Goal: Task Accomplishment & Management: Manage account settings

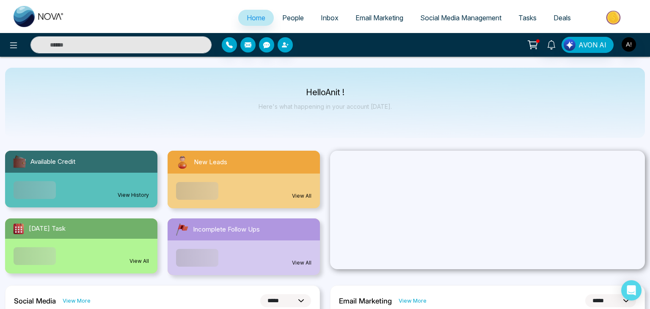
select select "*"
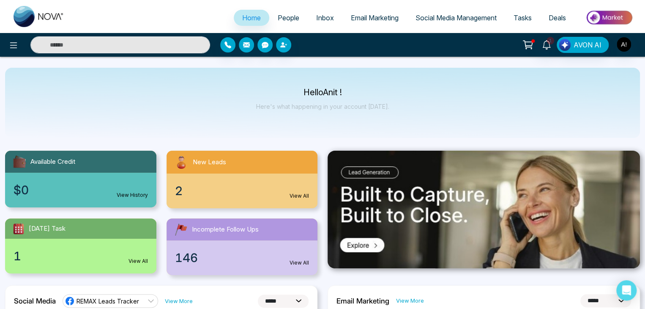
click at [284, 14] on span "People" at bounding box center [289, 18] width 22 height 8
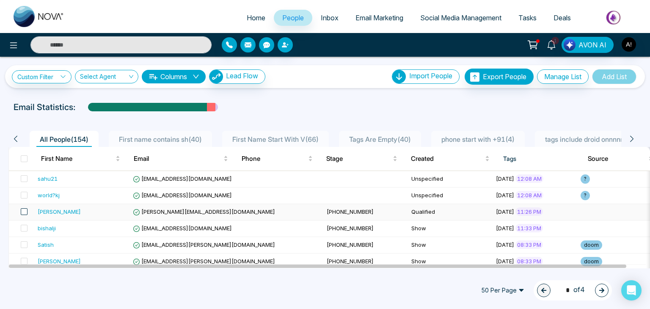
click at [24, 213] on span at bounding box center [24, 211] width 7 height 7
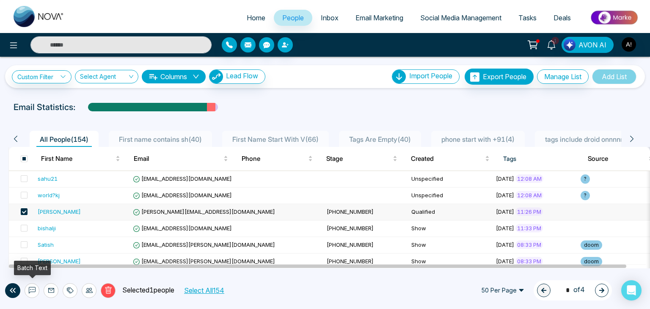
click at [32, 288] on icon at bounding box center [32, 290] width 7 height 7
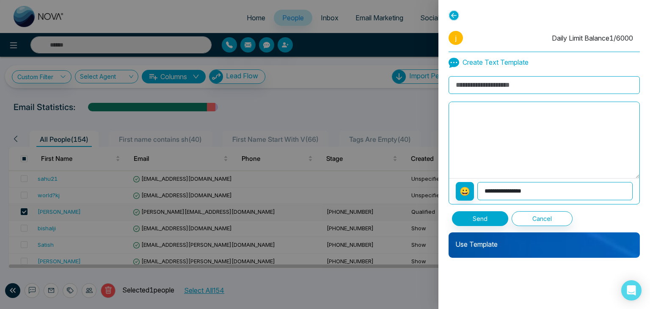
click at [489, 79] on input at bounding box center [543, 85] width 191 height 18
type input "**********"
click at [495, 137] on textarea at bounding box center [544, 140] width 190 height 76
click at [501, 190] on select "**********" at bounding box center [554, 191] width 155 height 18
select select "**********"
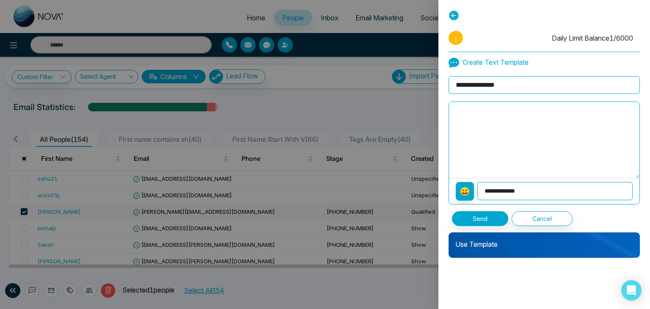
click at [477, 182] on select "**********" at bounding box center [554, 191] width 155 height 18
type textarea "**********"
click at [483, 241] on p "Use Template" at bounding box center [543, 240] width 191 height 17
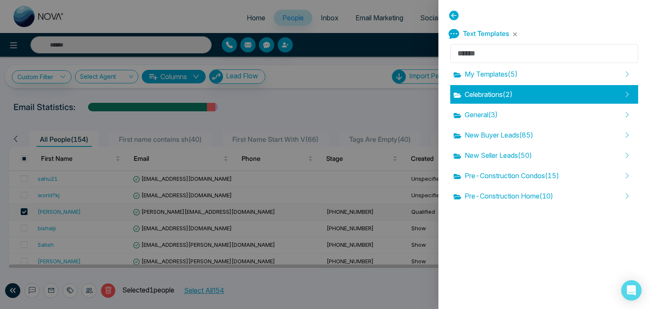
click at [480, 97] on span "Celebrations ( 2 )" at bounding box center [482, 94] width 59 height 10
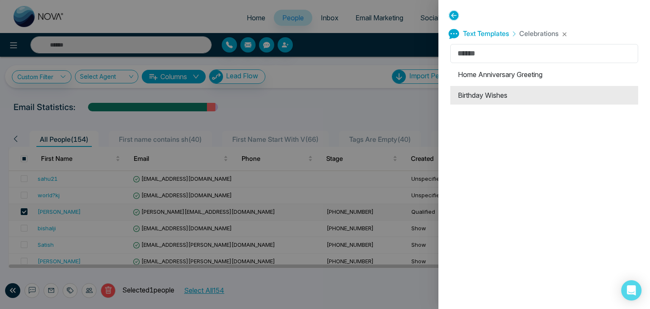
click at [480, 96] on li "Birthday Wishes" at bounding box center [544, 95] width 188 height 19
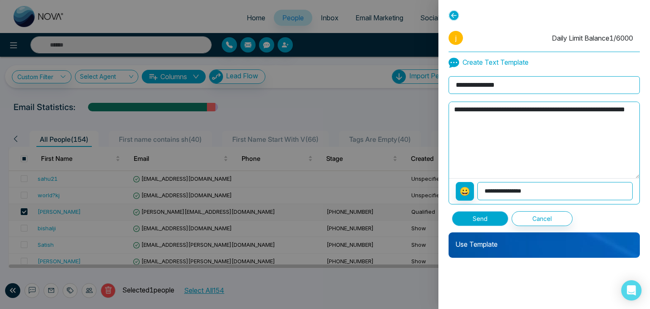
click at [492, 220] on button "Send" at bounding box center [480, 218] width 56 height 15
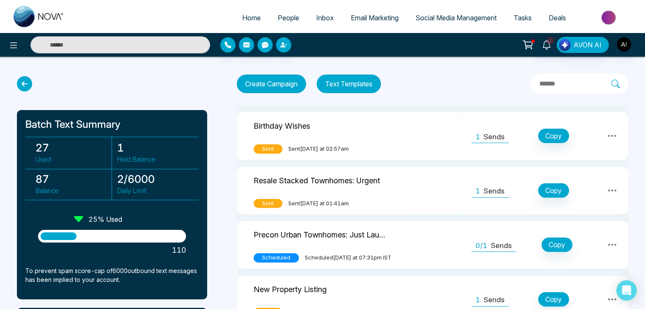
click at [21, 86] on icon at bounding box center [24, 83] width 15 height 15
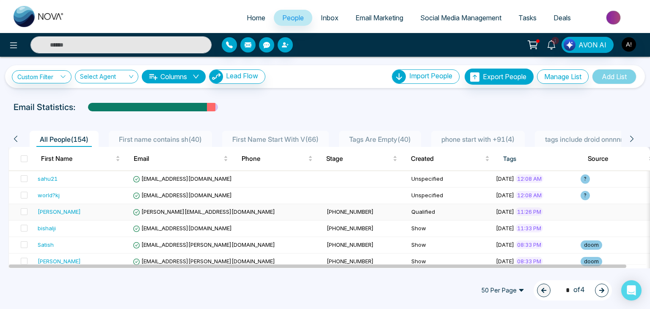
click at [34, 212] on td "[PERSON_NAME]" at bounding box center [81, 212] width 95 height 16
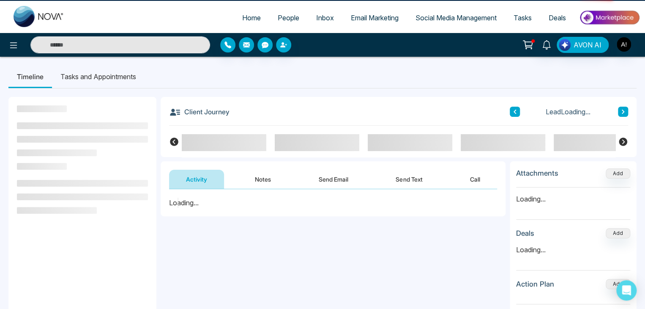
click at [24, 212] on li at bounding box center [57, 210] width 80 height 7
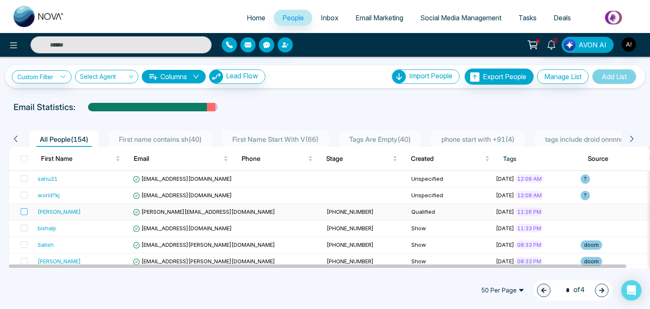
click at [25, 215] on label at bounding box center [22, 211] width 12 height 9
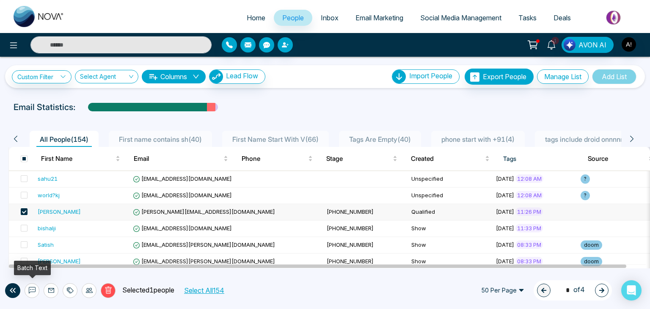
click at [29, 288] on icon at bounding box center [32, 290] width 7 height 7
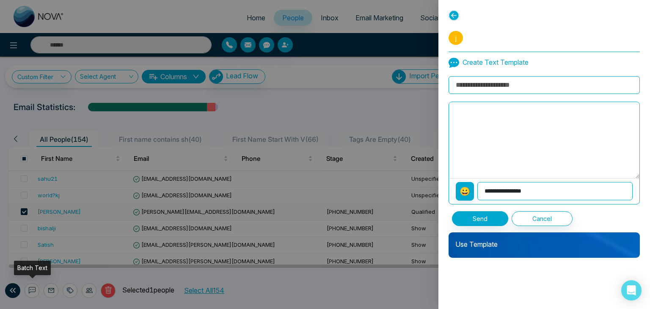
click at [30, 269] on div "Batch Text" at bounding box center [32, 267] width 37 height 14
click at [521, 85] on input at bounding box center [543, 85] width 191 height 18
type input "**********"
click at [508, 190] on select "**********" at bounding box center [554, 191] width 155 height 18
select select "**********"
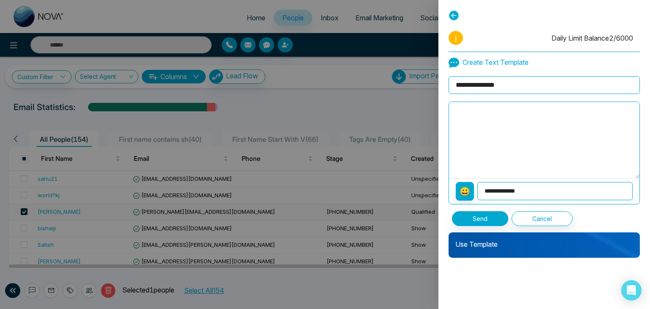
click at [477, 182] on select "**********" at bounding box center [554, 191] width 155 height 18
type textarea "**********"
click at [501, 245] on p "Use Template" at bounding box center [543, 240] width 191 height 17
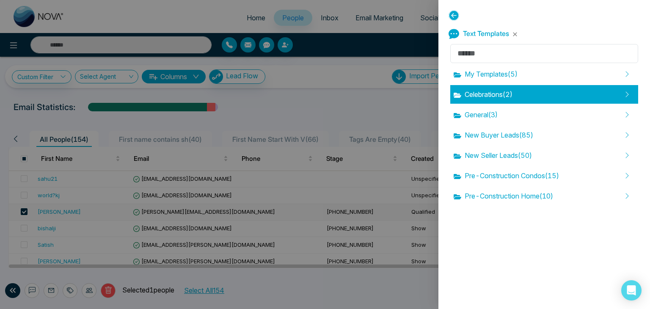
click at [496, 93] on span "Celebrations ( 2 )" at bounding box center [482, 94] width 59 height 10
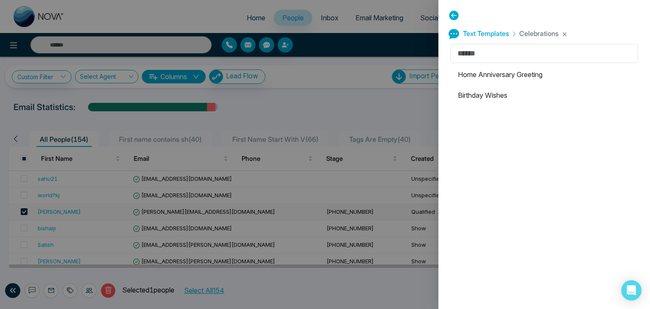
click at [496, 93] on li "Birthday Wishes" at bounding box center [544, 95] width 188 height 19
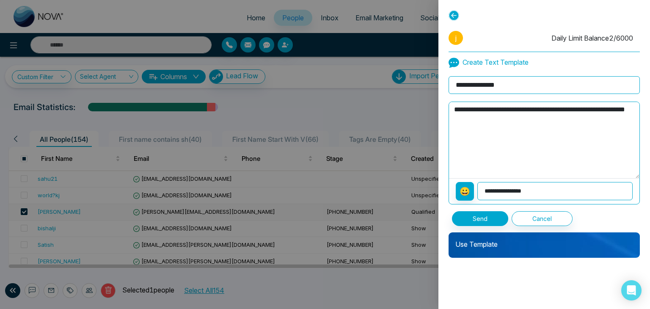
click at [496, 244] on p "Use Template" at bounding box center [543, 240] width 191 height 17
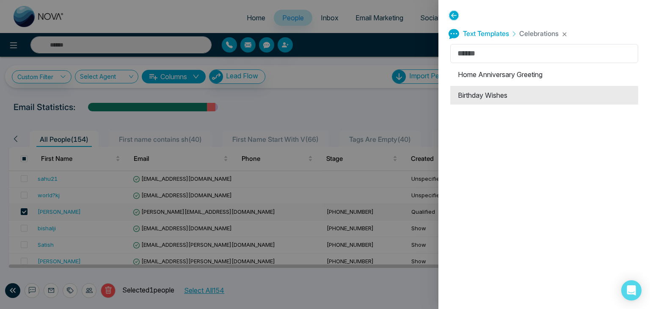
click at [491, 96] on li "Birthday Wishes" at bounding box center [544, 95] width 188 height 19
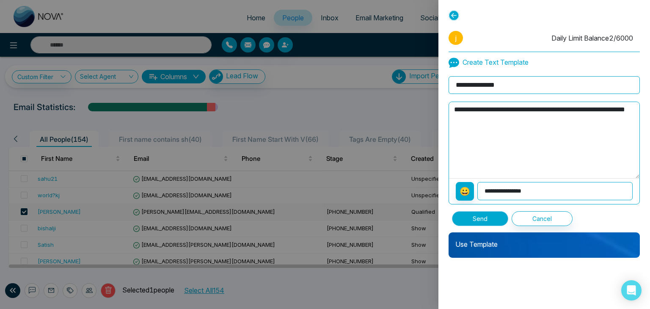
click at [474, 217] on button "Send" at bounding box center [480, 218] width 56 height 15
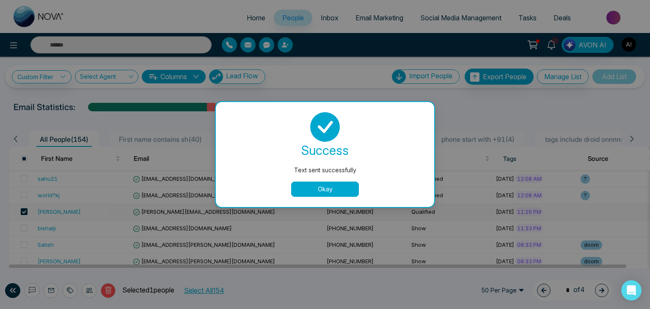
click at [343, 189] on button "Okay" at bounding box center [325, 188] width 68 height 15
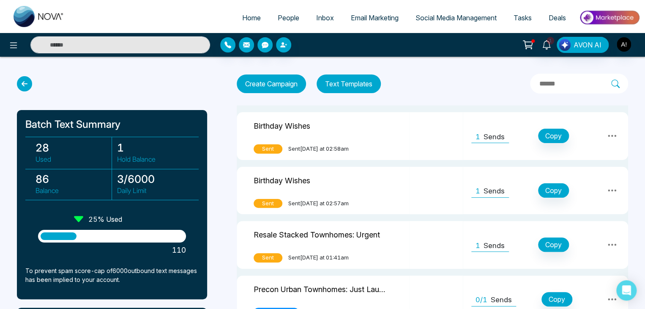
click at [17, 84] on icon at bounding box center [24, 83] width 15 height 15
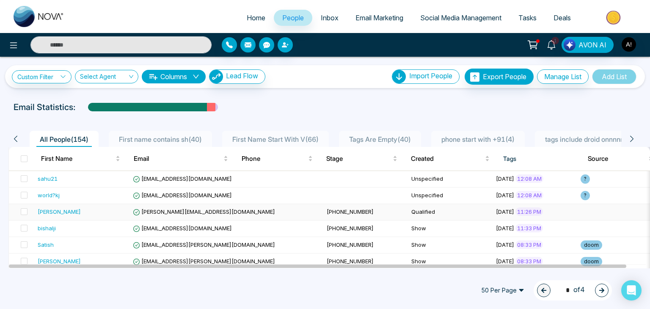
click at [32, 212] on td at bounding box center [21, 212] width 25 height 16
click at [24, 212] on span at bounding box center [24, 211] width 7 height 7
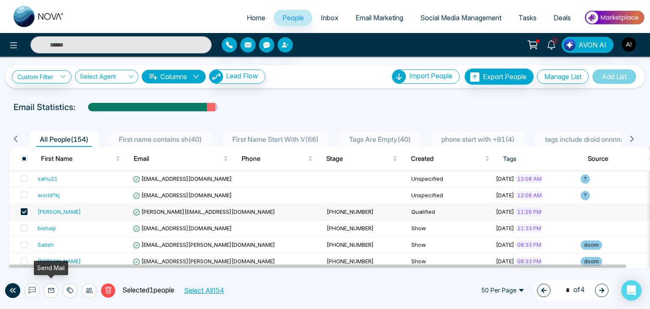
click at [54, 291] on icon at bounding box center [51, 290] width 7 height 7
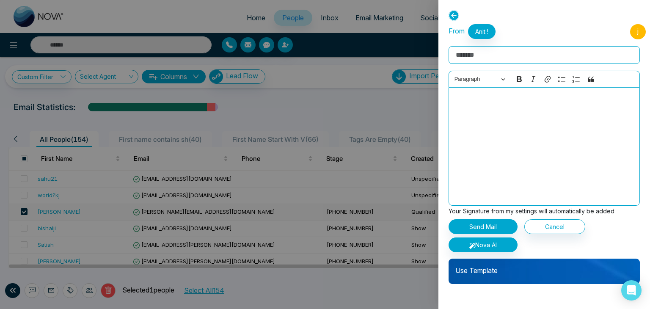
click at [480, 48] on input "Rich Text Editor" at bounding box center [543, 55] width 191 height 18
click at [480, 49] on input "Rich Text Editor" at bounding box center [543, 55] width 191 height 18
click at [480, 53] on input "Rich Text Editor" at bounding box center [543, 55] width 191 height 18
click at [485, 274] on p "Use Template" at bounding box center [543, 266] width 191 height 17
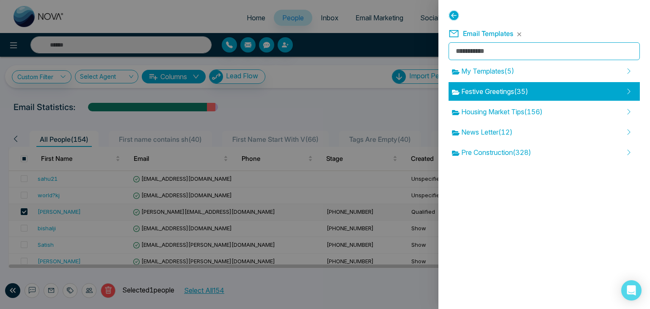
click at [482, 92] on span "Festive Greetings ( 35 )" at bounding box center [490, 91] width 76 height 10
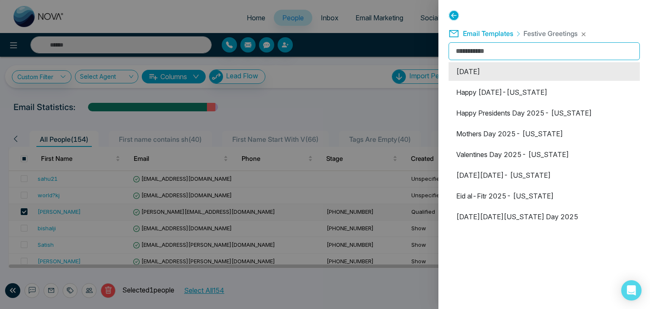
click at [497, 74] on li "[DATE]" at bounding box center [543, 71] width 191 height 19
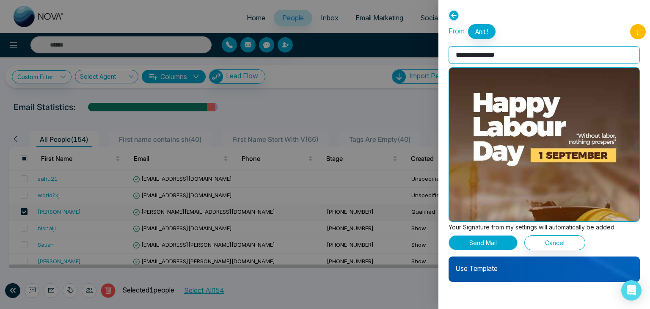
click at [484, 243] on button "Send Mail" at bounding box center [482, 242] width 69 height 15
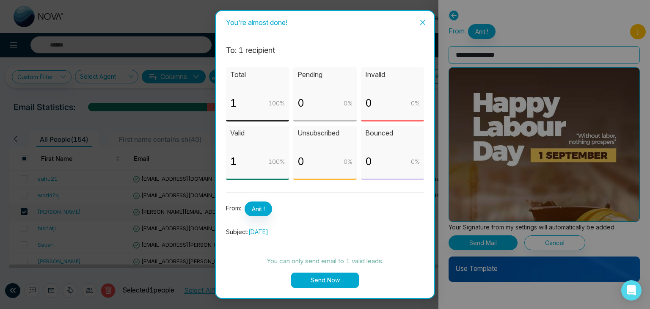
click at [321, 275] on button "Send Now" at bounding box center [325, 279] width 68 height 15
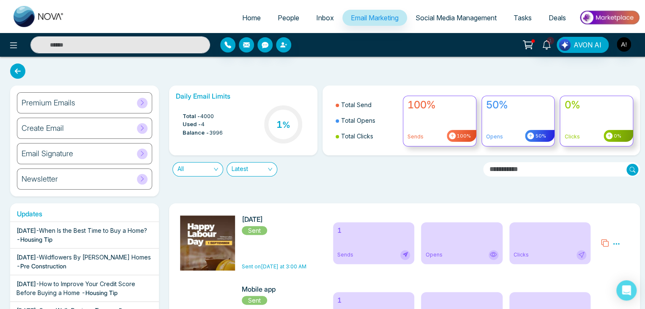
click at [619, 243] on icon at bounding box center [617, 243] width 6 height 1
click at [601, 269] on link "Analytics" at bounding box center [601, 267] width 25 height 7
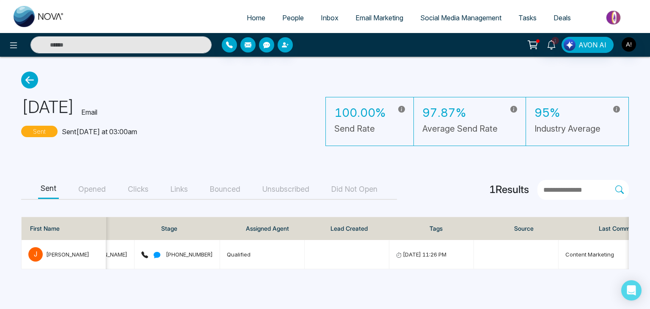
scroll to position [0, 262]
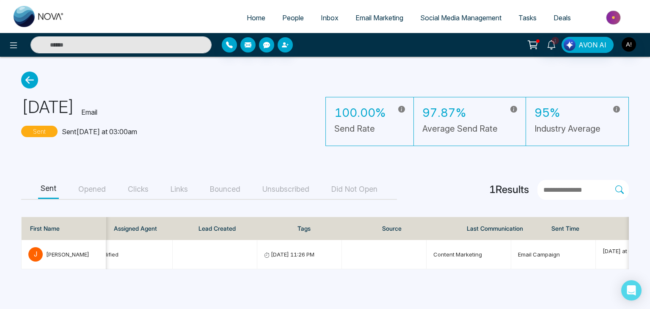
click at [27, 78] on icon at bounding box center [29, 79] width 17 height 17
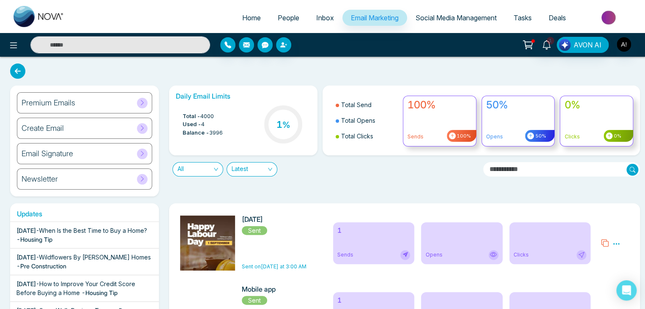
click at [14, 65] on icon at bounding box center [17, 70] width 15 height 15
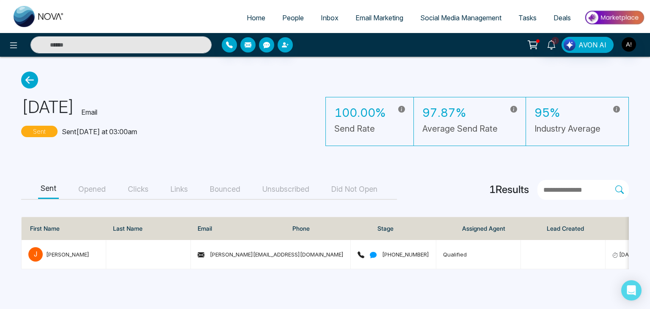
click at [30, 81] on icon at bounding box center [29, 79] width 17 height 17
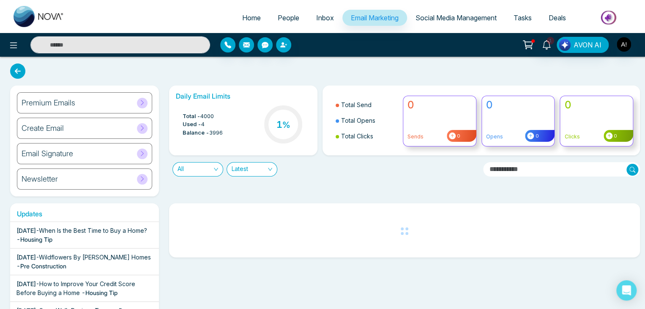
click at [13, 80] on div "Premium Emails Create Email Email Signature Newsletter Daily Email Limits Total…" at bounding box center [322, 258] width 645 height 403
click at [18, 71] on icon at bounding box center [17, 70] width 15 height 15
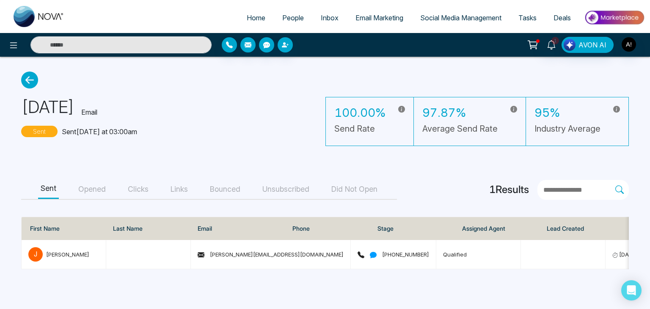
click at [18, 77] on main "[DATE] Email Sent Sent [DATE] at 03:00am 100.00% Send Rate 97.87% Average Send …" at bounding box center [325, 170] width 650 height 227
click at [25, 79] on icon at bounding box center [29, 79] width 17 height 17
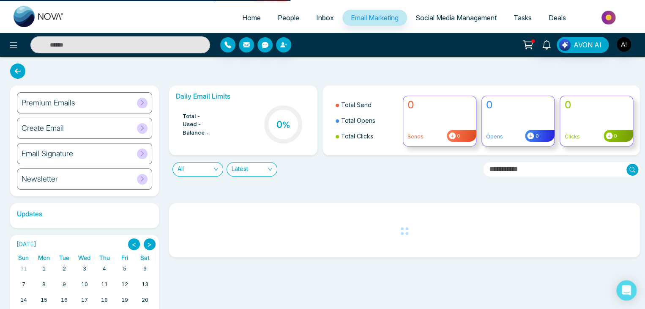
select select "*"
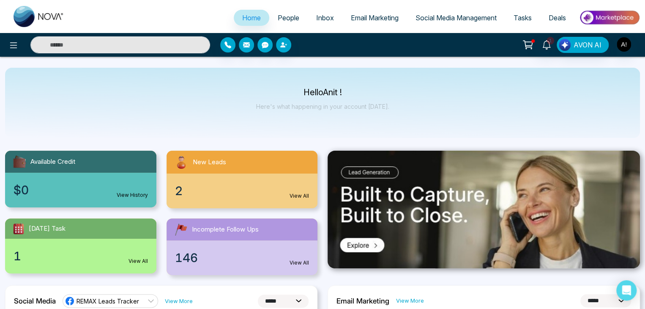
click at [7, 38] on div at bounding box center [107, 44] width 215 height 17
click at [288, 17] on span "People" at bounding box center [289, 18] width 22 height 8
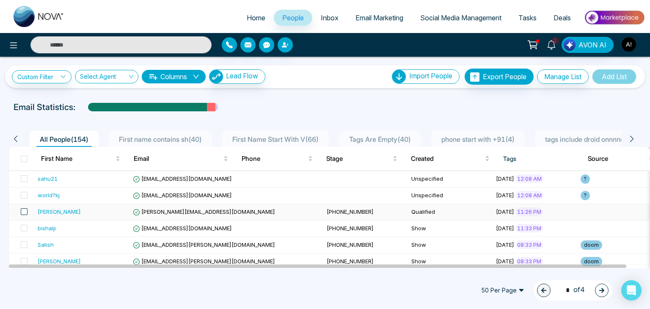
click at [23, 211] on span at bounding box center [24, 211] width 7 height 7
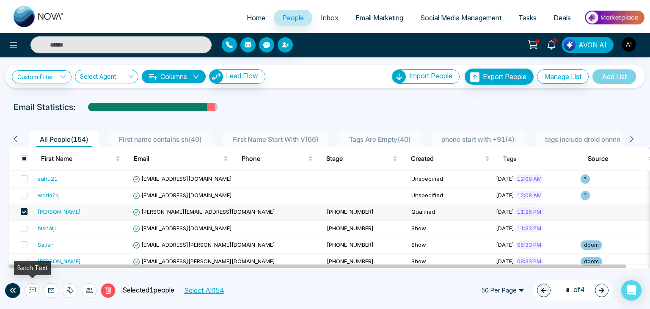
click at [30, 291] on icon at bounding box center [32, 290] width 7 height 6
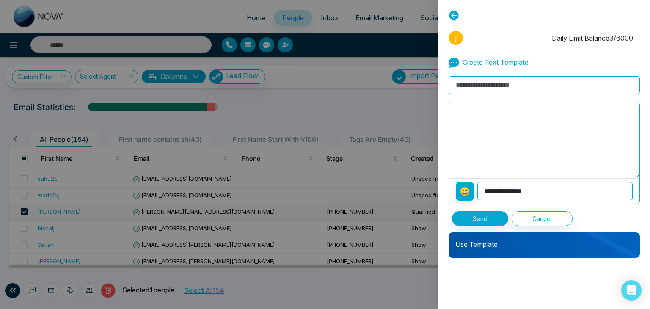
click at [489, 84] on input at bounding box center [543, 85] width 191 height 18
type input "**********"
click at [495, 190] on select "**********" at bounding box center [554, 191] width 155 height 18
select select "**********"
click at [477, 182] on select "**********" at bounding box center [554, 191] width 155 height 18
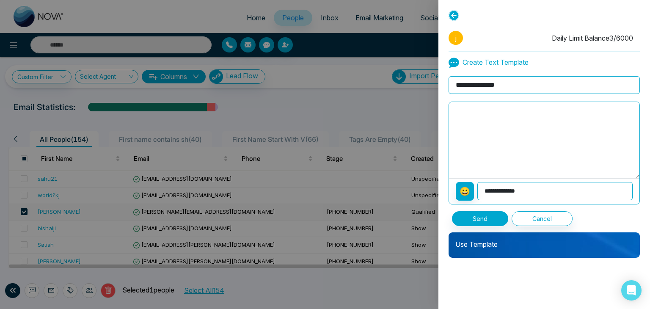
type textarea "**********"
click at [481, 249] on div "Use Template" at bounding box center [543, 244] width 191 height 25
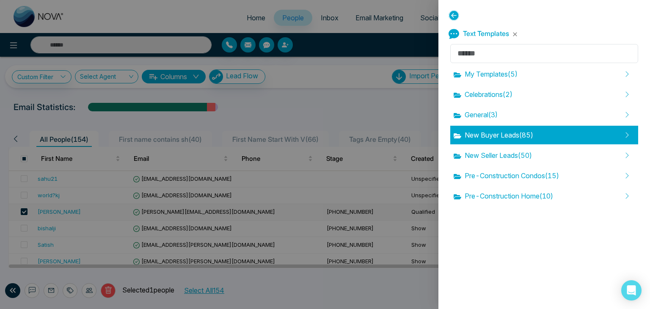
click at [483, 137] on span "New Buyer Leads ( 85 )" at bounding box center [493, 135] width 80 height 10
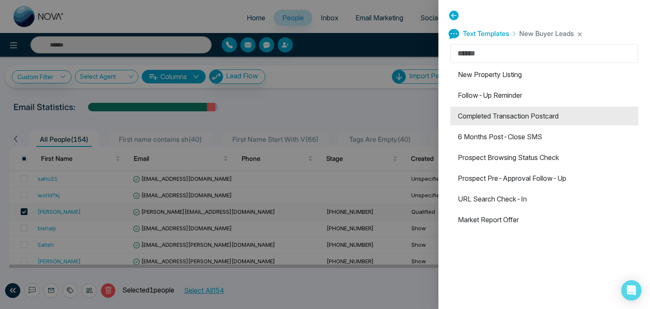
click at [489, 112] on li "Completed Transaction Postcard" at bounding box center [544, 116] width 188 height 19
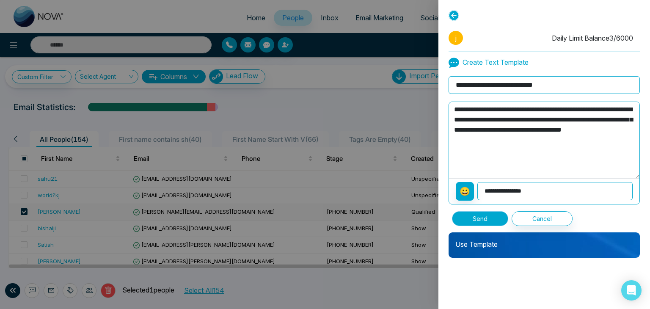
click at [488, 215] on button "Send" at bounding box center [480, 218] width 56 height 15
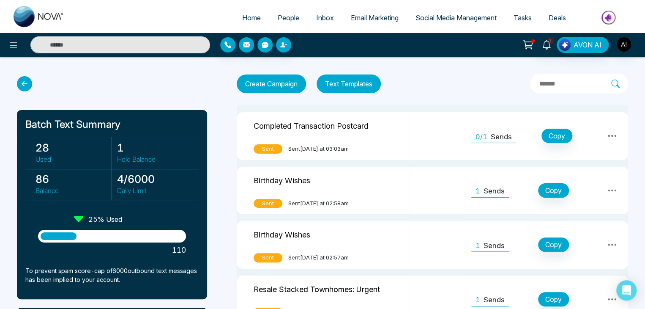
click at [614, 136] on icon at bounding box center [612, 136] width 10 height 10
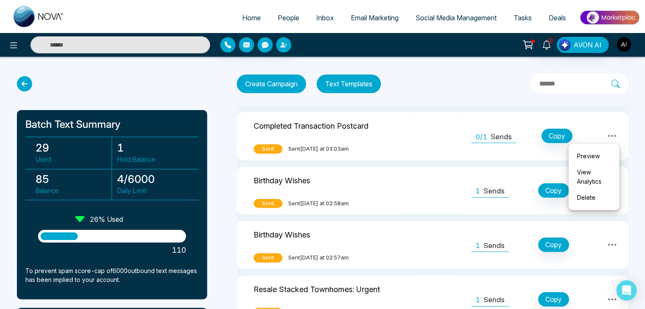
click at [594, 182] on link "View Analytics" at bounding box center [594, 176] width 42 height 25
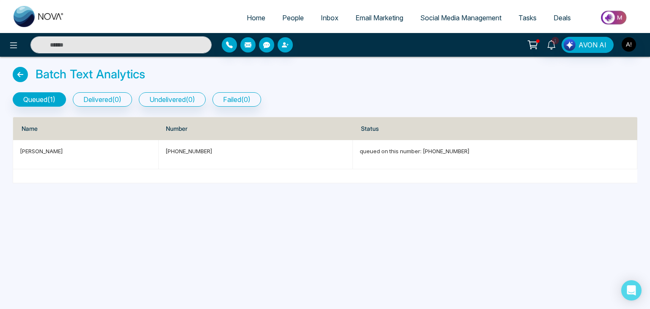
click at [14, 71] on icon at bounding box center [20, 74] width 15 height 15
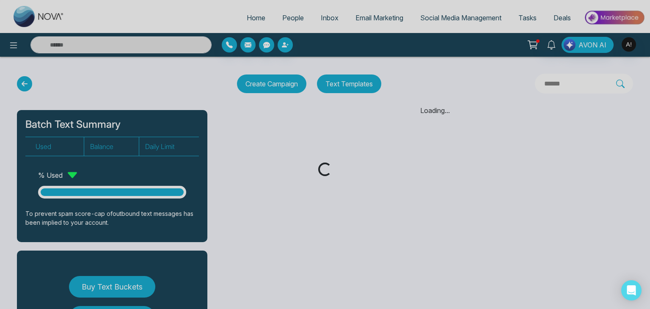
click at [287, 14] on div "Loading..." at bounding box center [325, 154] width 650 height 309
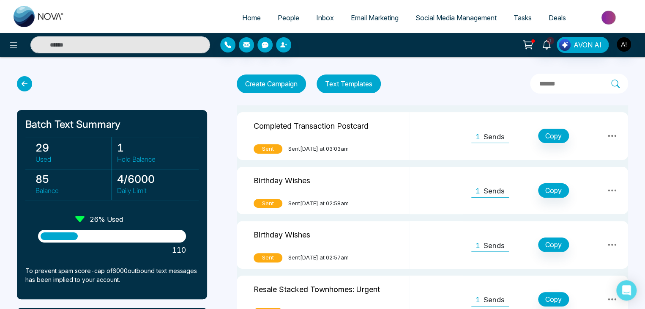
click at [282, 17] on span "People" at bounding box center [289, 18] width 22 height 8
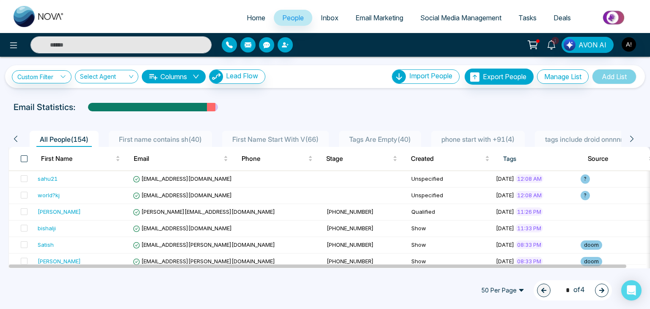
click at [22, 159] on span at bounding box center [24, 158] width 7 height 7
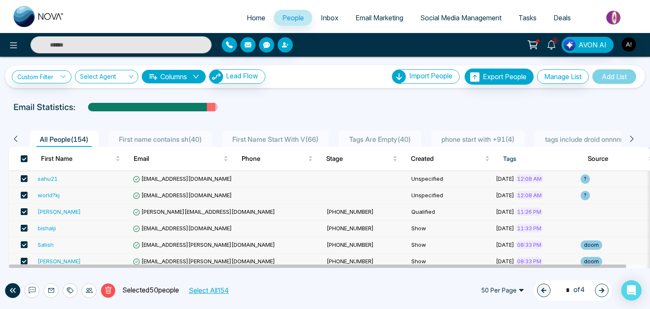
click at [214, 290] on button "Select All 154" at bounding box center [208, 290] width 46 height 11
click at [69, 289] on icon at bounding box center [70, 290] width 7 height 7
click at [53, 258] on link "Add Tags" at bounding box center [49, 257] width 27 height 7
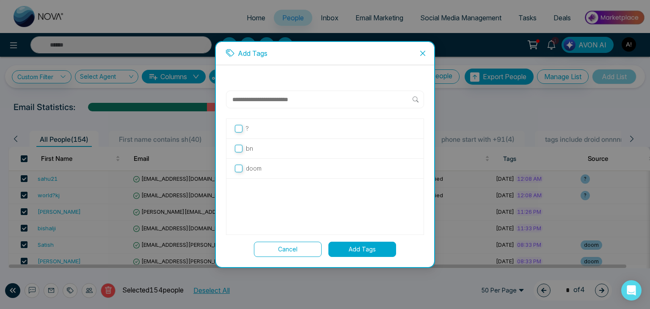
click at [246, 145] on p "bn" at bounding box center [249, 148] width 7 height 9
click at [367, 251] on button "Add Tags" at bounding box center [362, 248] width 68 height 15
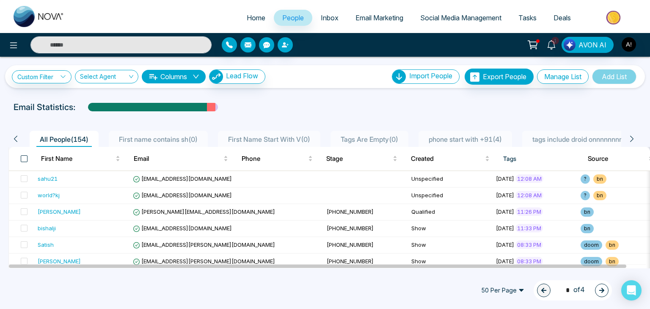
click at [22, 156] on span at bounding box center [24, 158] width 7 height 7
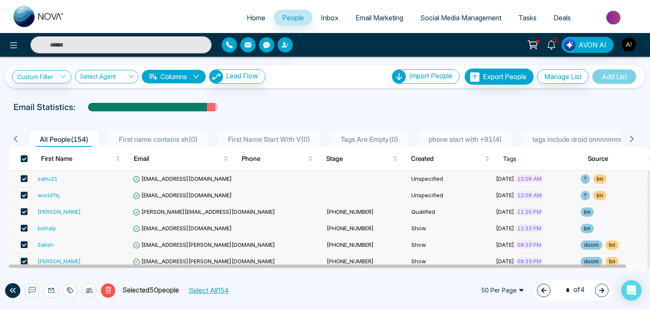
click at [203, 289] on button "Select All 154" at bounding box center [208, 290] width 46 height 11
click at [217, 290] on button "Deselect All" at bounding box center [211, 290] width 42 height 11
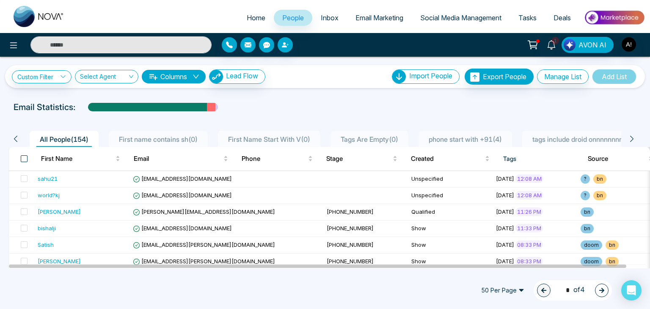
click at [25, 157] on span at bounding box center [24, 158] width 7 height 7
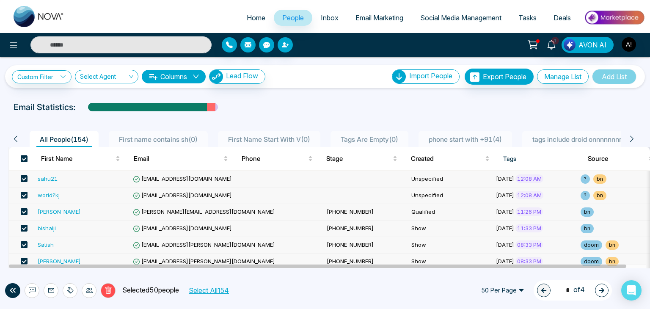
click at [201, 289] on button "Select All 154" at bounding box center [208, 290] width 46 height 11
click at [69, 292] on icon at bounding box center [70, 290] width 7 height 7
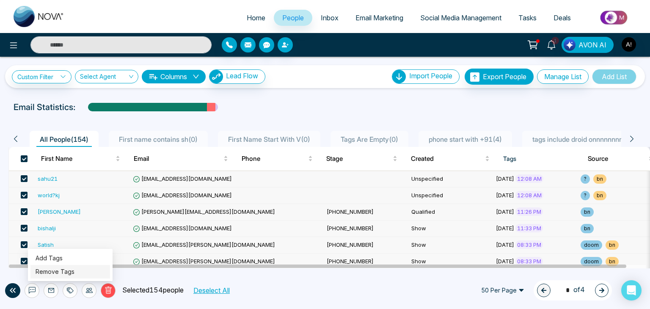
click at [56, 270] on link "Remove Tags" at bounding box center [55, 271] width 39 height 7
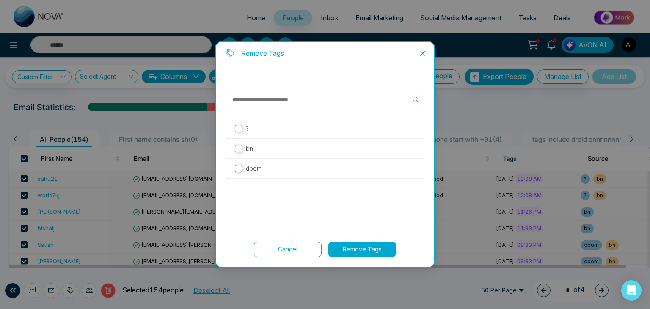
click at [246, 151] on p "bn" at bounding box center [249, 148] width 7 height 9
click at [343, 245] on button "Remove Tags" at bounding box center [362, 248] width 68 height 15
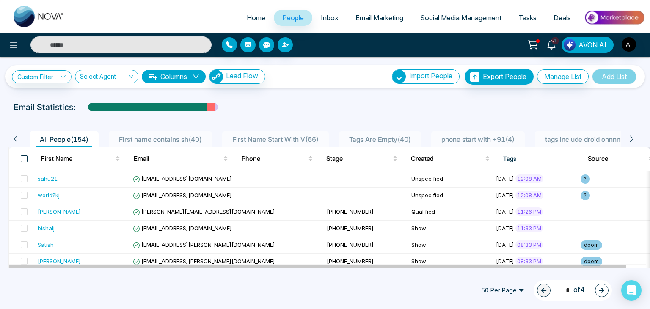
click at [25, 157] on span at bounding box center [24, 158] width 7 height 7
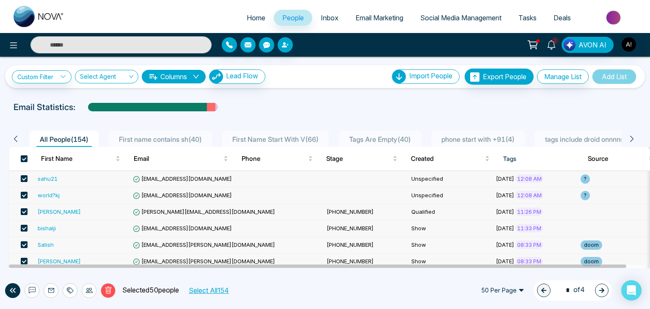
click at [515, 289] on span "50 Per Page" at bounding box center [502, 290] width 55 height 14
click at [491, 269] on div "100 Per Page" at bounding box center [502, 273] width 45 height 9
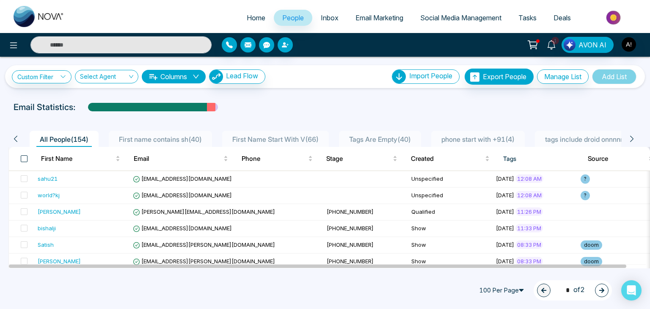
click at [24, 157] on span at bounding box center [24, 158] width 7 height 7
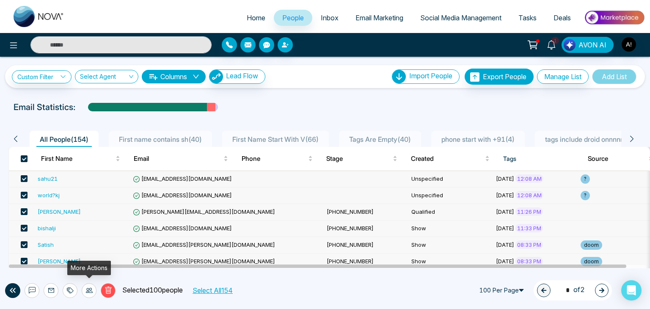
click at [87, 291] on icon at bounding box center [89, 290] width 7 height 7
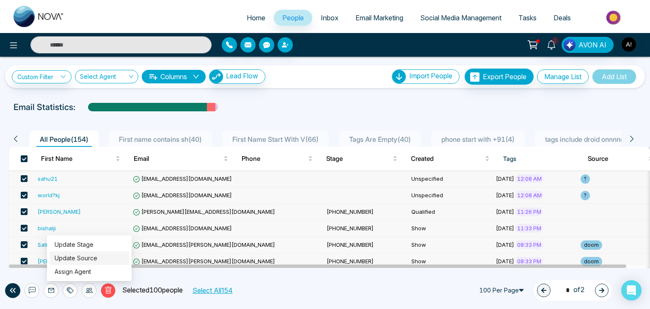
click at [77, 258] on link "Update Source" at bounding box center [76, 257] width 43 height 7
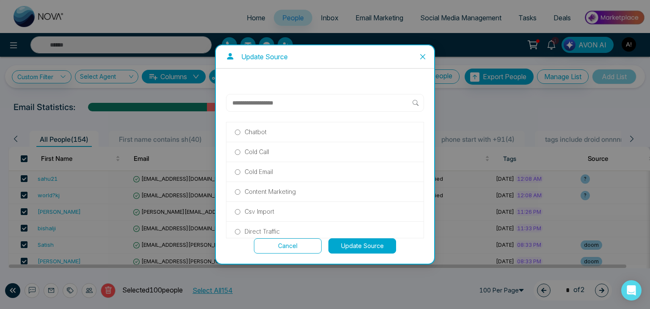
click at [249, 130] on p "Chatbot" at bounding box center [255, 131] width 22 height 9
click at [254, 214] on p "Csv Import" at bounding box center [259, 211] width 30 height 9
click at [357, 244] on button "Update Source" at bounding box center [362, 245] width 68 height 15
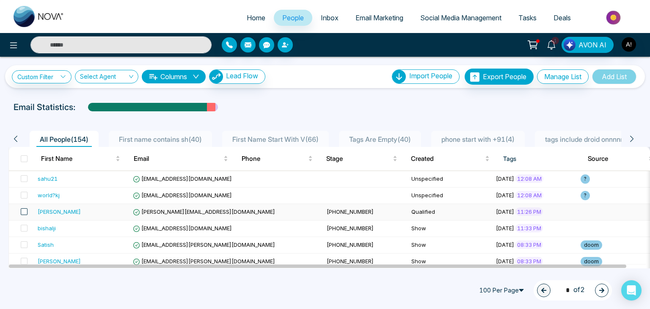
click at [22, 211] on span at bounding box center [24, 211] width 7 height 7
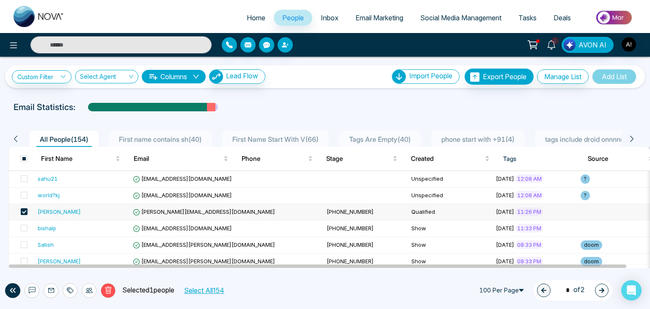
click at [46, 213] on div "[PERSON_NAME]" at bounding box center [59, 211] width 43 height 8
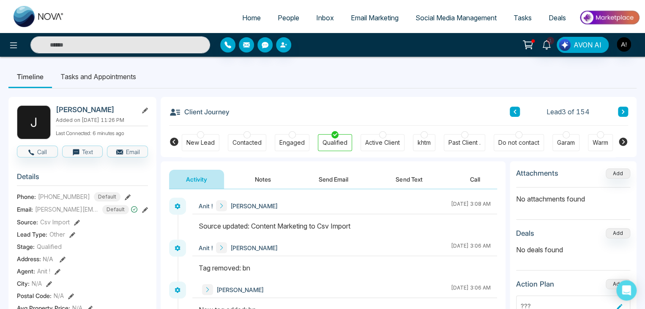
click at [259, 178] on button "Notes" at bounding box center [263, 179] width 50 height 19
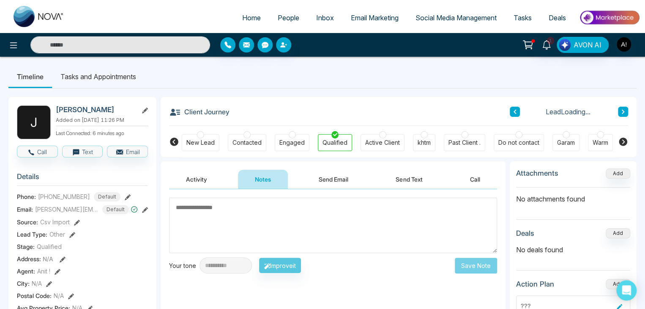
click at [239, 211] on textarea at bounding box center [333, 224] width 328 height 55
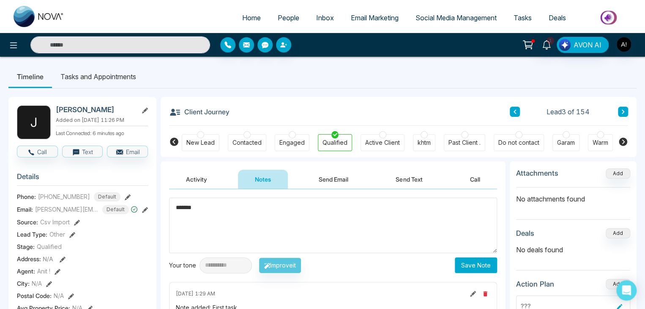
type textarea "*******"
click at [474, 264] on button "Save Note" at bounding box center [476, 265] width 42 height 16
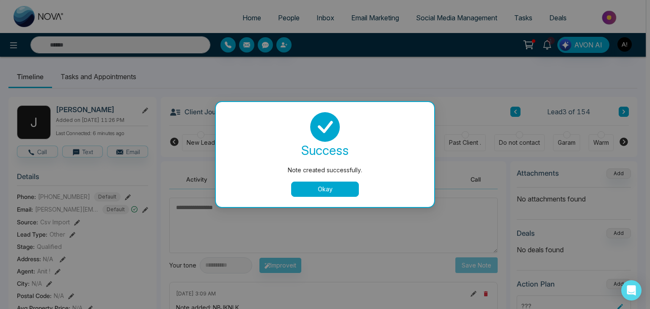
click at [338, 189] on button "Okay" at bounding box center [325, 188] width 68 height 15
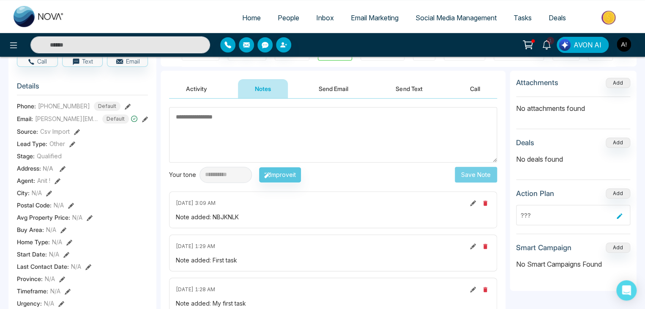
scroll to position [96, 0]
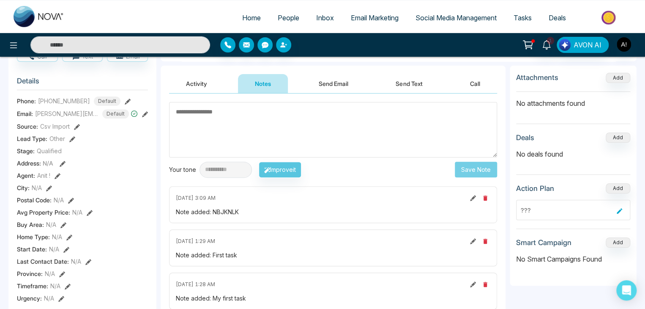
click at [472, 195] on icon at bounding box center [473, 198] width 6 height 6
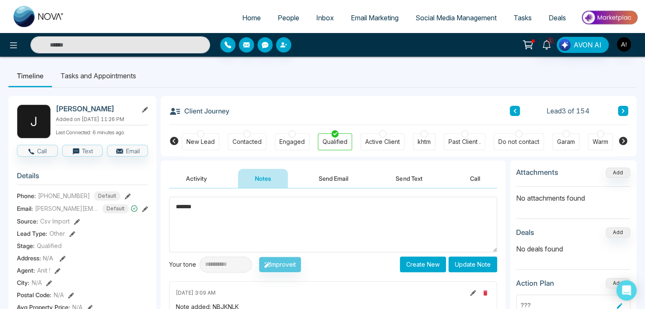
scroll to position [0, 0]
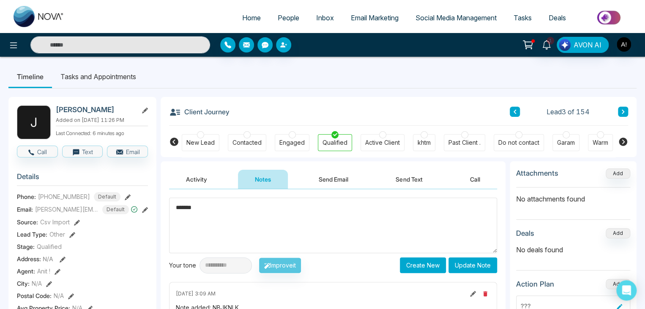
click at [473, 291] on icon at bounding box center [473, 294] width 6 height 6
click at [250, 197] on textarea "*******" at bounding box center [333, 224] width 328 height 55
type textarea "******"
click at [296, 269] on div "**********" at bounding box center [235, 265] width 132 height 16
click at [287, 261] on div "**********" at bounding box center [235, 265] width 132 height 16
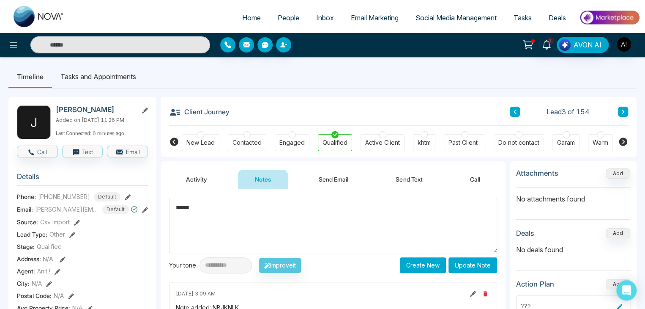
click at [474, 265] on button "Update Note" at bounding box center [473, 265] width 49 height 16
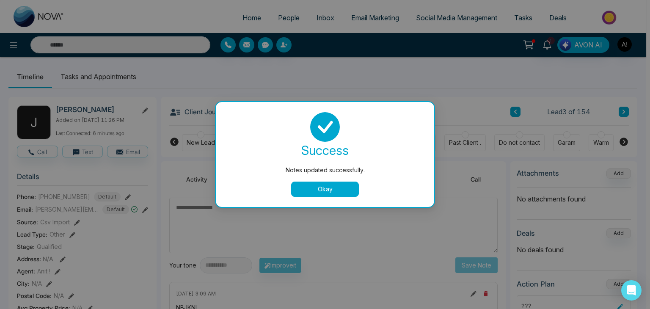
click at [311, 188] on button "Okay" at bounding box center [325, 188] width 68 height 15
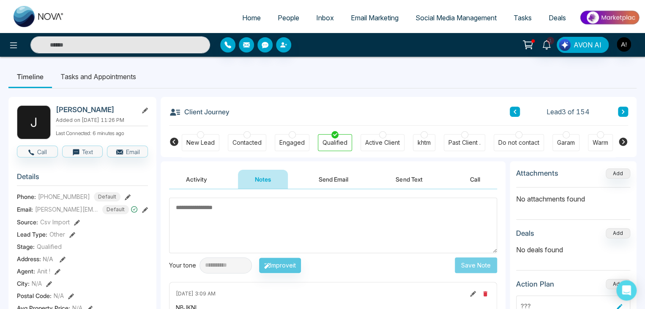
click at [287, 263] on div "**********" at bounding box center [235, 265] width 132 height 16
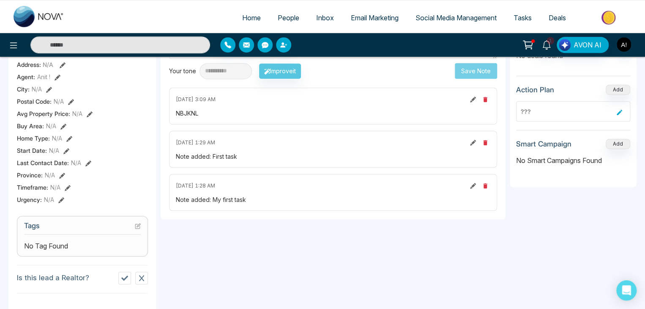
scroll to position [177, 0]
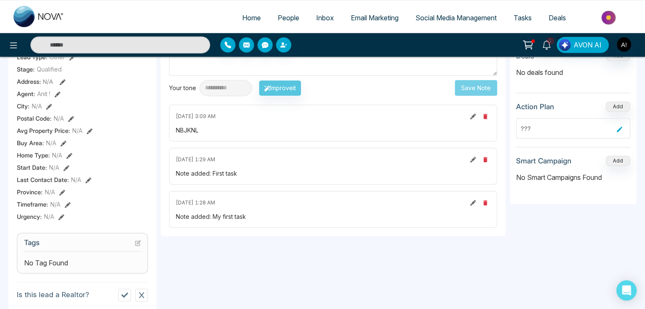
click at [469, 202] on button at bounding box center [473, 202] width 9 height 9
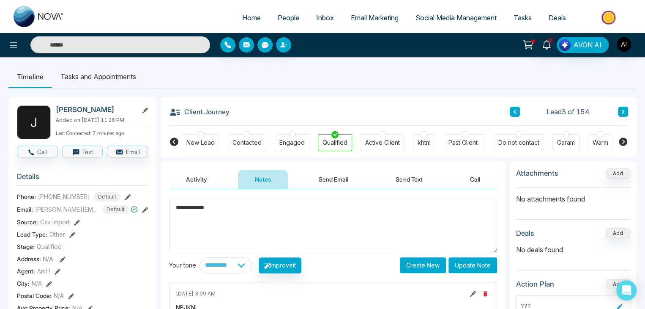
scroll to position [0, 0]
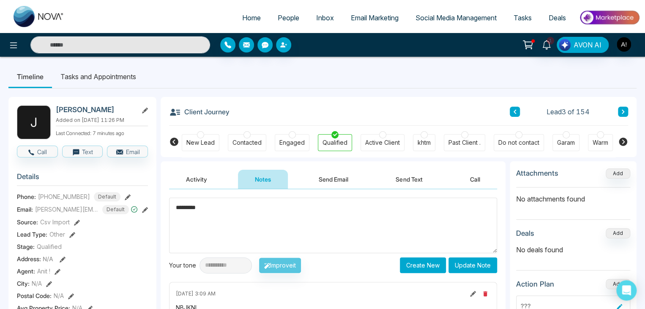
type textarea "********"
click at [469, 263] on button "Update Note" at bounding box center [473, 265] width 49 height 16
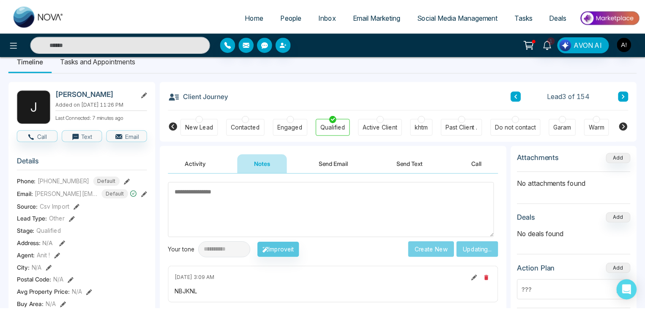
scroll to position [17, 0]
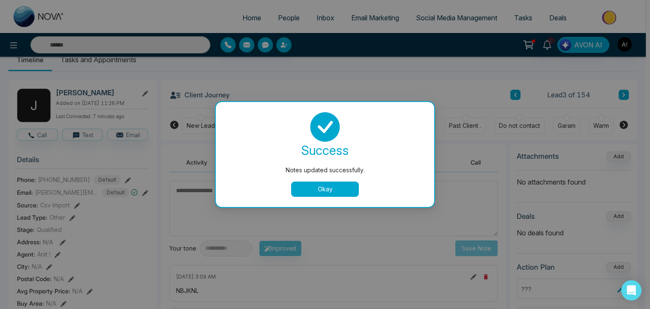
click at [647, 305] on div "Notes updated successfully. success Notes updated successfully. Okay" at bounding box center [325, 154] width 650 height 309
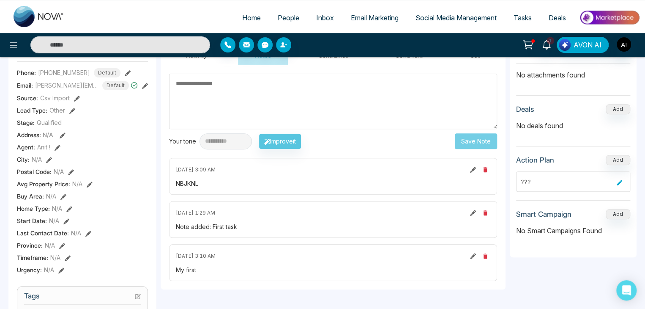
scroll to position [152, 0]
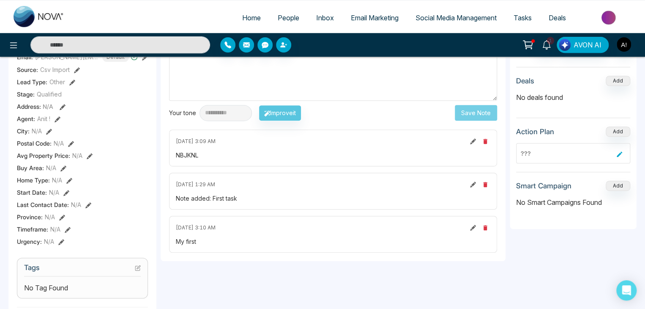
click at [483, 225] on icon "button" at bounding box center [485, 227] width 7 height 7
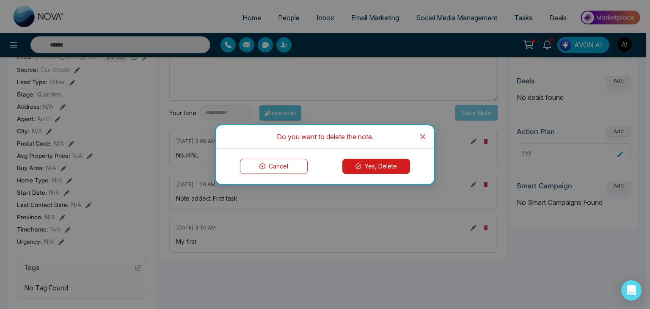
click at [376, 165] on button "Yes, Delete" at bounding box center [376, 166] width 68 height 15
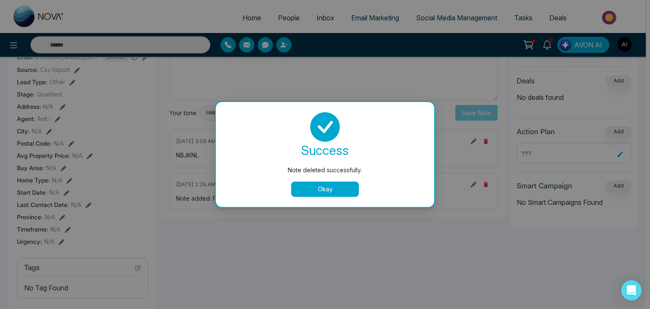
click at [319, 188] on button "Okay" at bounding box center [325, 188] width 68 height 15
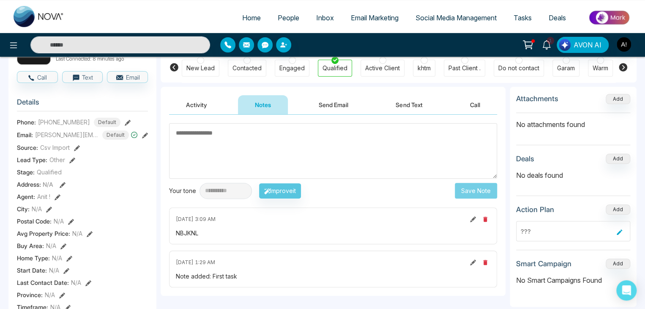
scroll to position [71, 0]
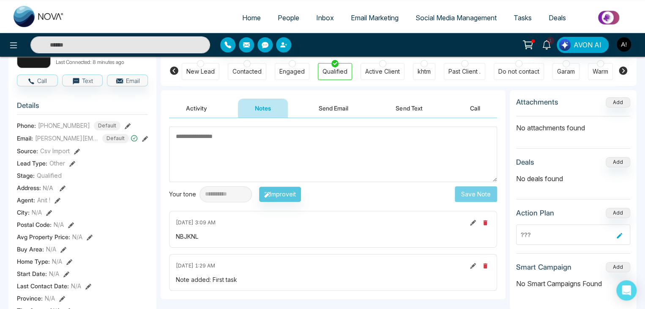
click at [125, 127] on icon at bounding box center [128, 126] width 6 height 6
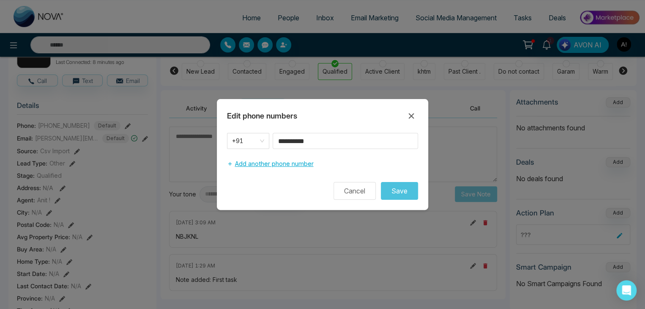
click at [276, 163] on button "Add another phone number" at bounding box center [270, 164] width 86 height 16
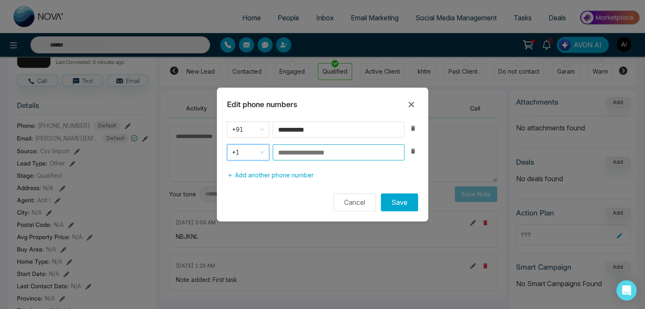
click at [329, 151] on input at bounding box center [339, 152] width 132 height 16
click at [264, 151] on span "+1" at bounding box center [248, 152] width 32 height 12
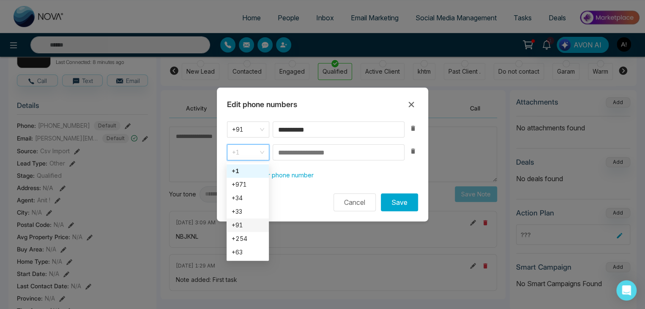
click at [242, 221] on div "+91" at bounding box center [248, 224] width 32 height 9
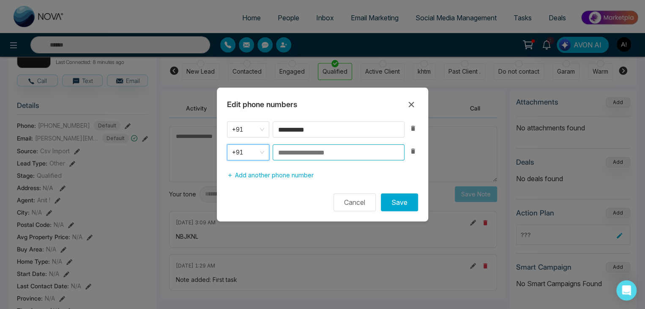
click at [287, 154] on input at bounding box center [339, 152] width 132 height 16
type input "**********"
click at [381, 193] on button "Save" at bounding box center [399, 202] width 37 height 18
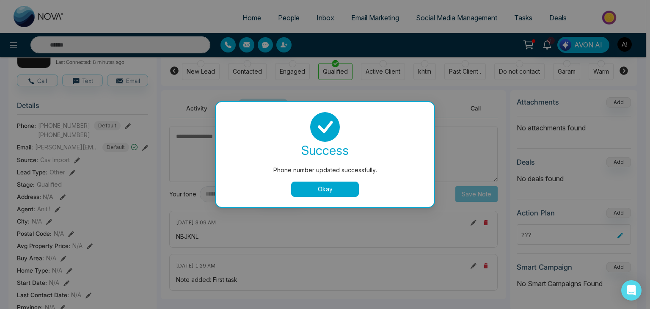
click at [321, 190] on button "Okay" at bounding box center [325, 188] width 68 height 15
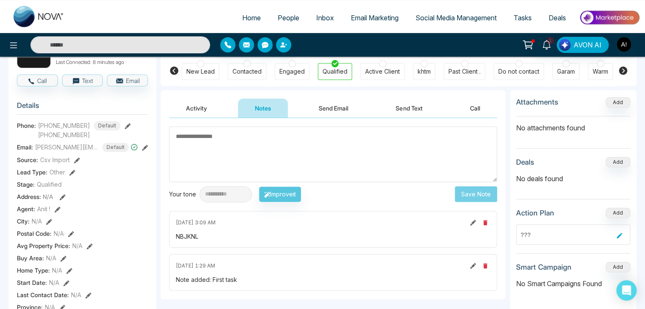
click at [125, 129] on icon at bounding box center [128, 126] width 6 height 6
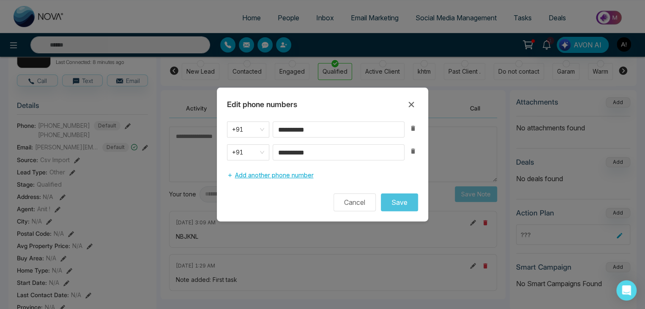
click at [254, 172] on button "Add another phone number" at bounding box center [270, 175] width 86 height 16
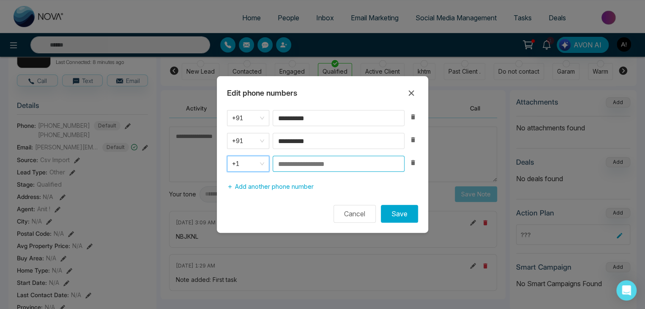
click at [293, 165] on input at bounding box center [339, 164] width 132 height 16
type input "**********"
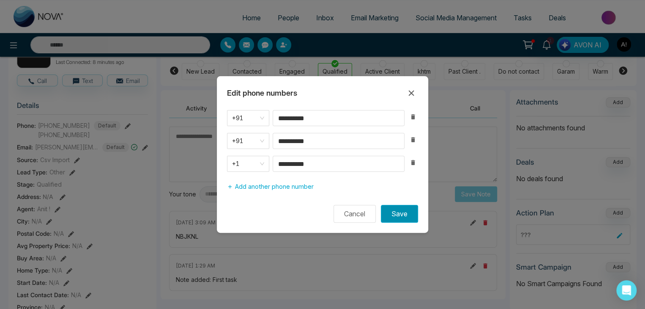
click at [394, 215] on button "Save" at bounding box center [399, 214] width 37 height 18
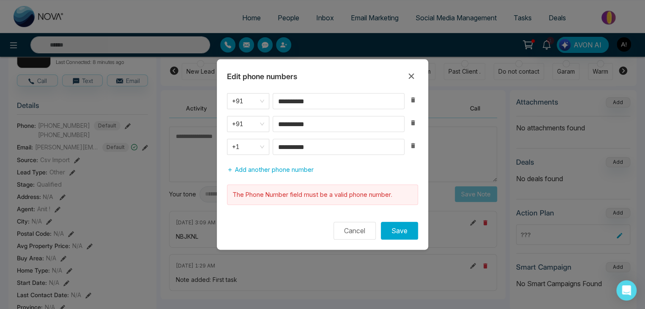
click at [412, 145] on icon "button" at bounding box center [413, 145] width 4 height 5
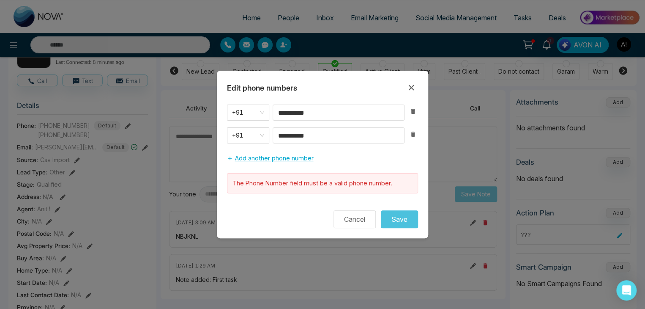
click at [239, 159] on button "Add another phone number" at bounding box center [270, 158] width 86 height 16
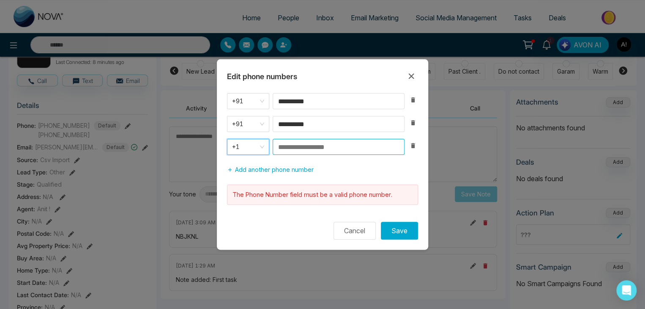
click at [290, 148] on input at bounding box center [339, 147] width 132 height 16
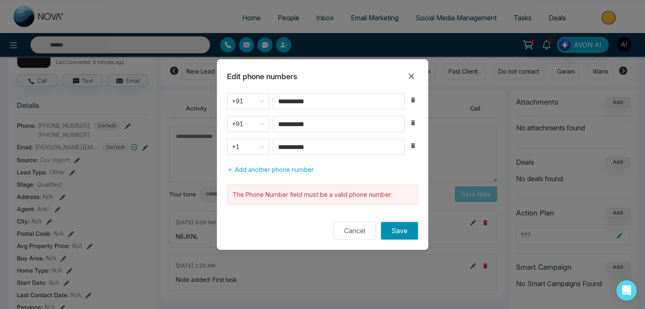
click at [399, 224] on button "Save" at bounding box center [399, 231] width 37 height 18
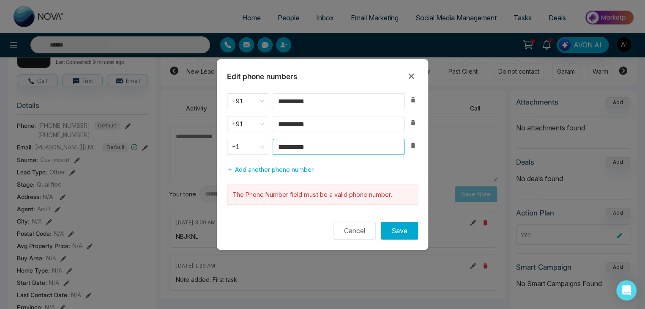
click at [287, 147] on input "**********" at bounding box center [339, 147] width 132 height 16
type input "**********"
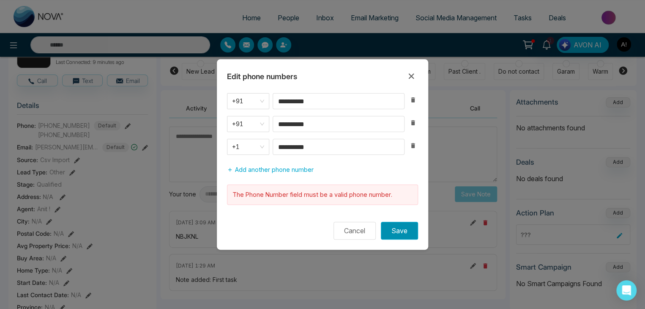
click at [397, 229] on button "Save" at bounding box center [399, 231] width 37 height 18
drag, startPoint x: 321, startPoint y: 146, endPoint x: 275, endPoint y: 146, distance: 46.5
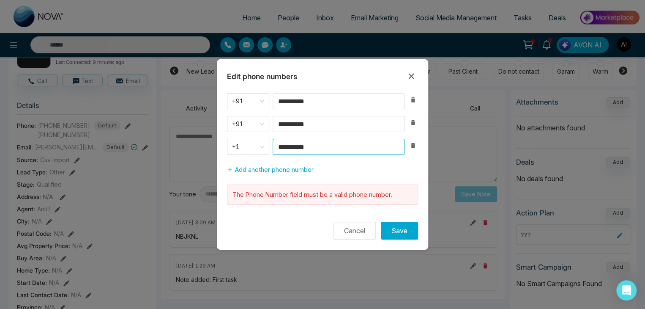
click at [275, 146] on input "**********" at bounding box center [339, 147] width 132 height 16
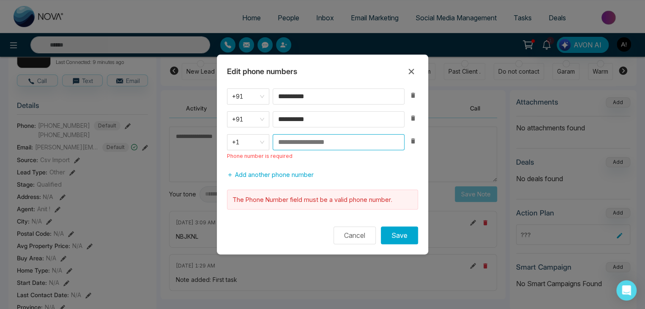
click at [298, 142] on input at bounding box center [339, 142] width 132 height 16
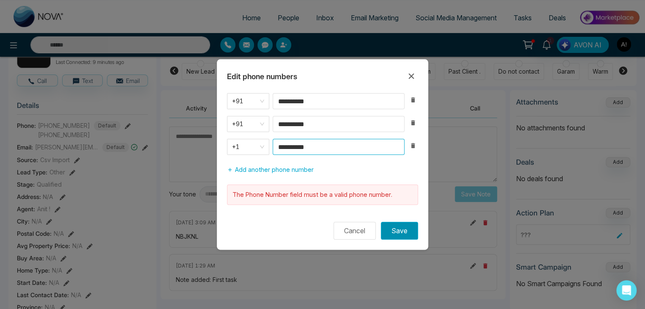
type input "**********"
click at [403, 229] on button "Save" at bounding box center [399, 231] width 37 height 18
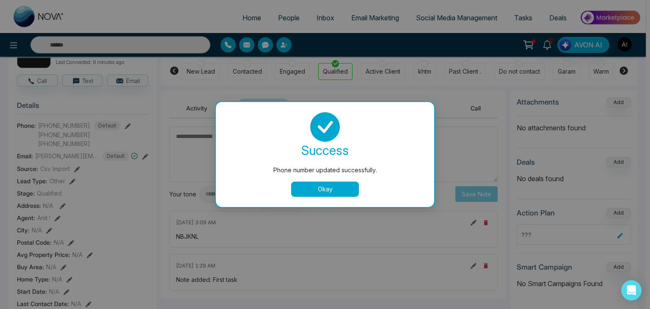
click at [325, 186] on button "Okay" at bounding box center [325, 188] width 68 height 15
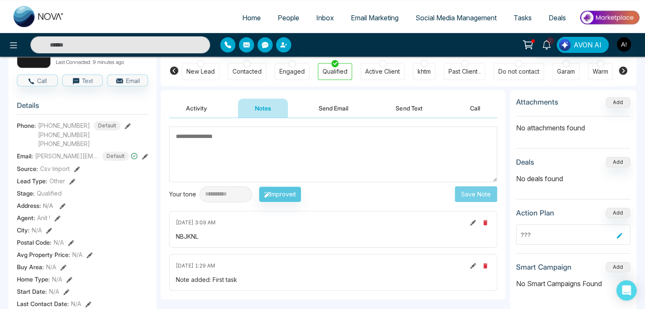
click at [125, 129] on icon at bounding box center [128, 126] width 6 height 6
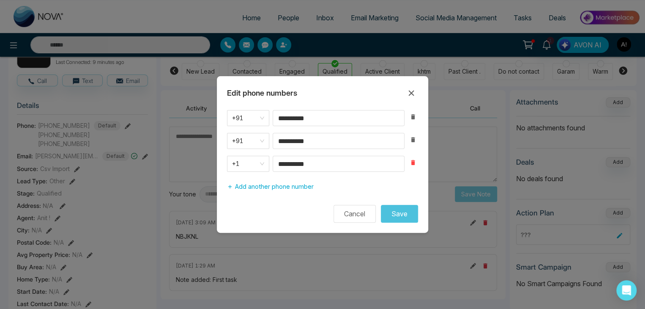
click at [411, 165] on icon "button" at bounding box center [413, 162] width 4 height 5
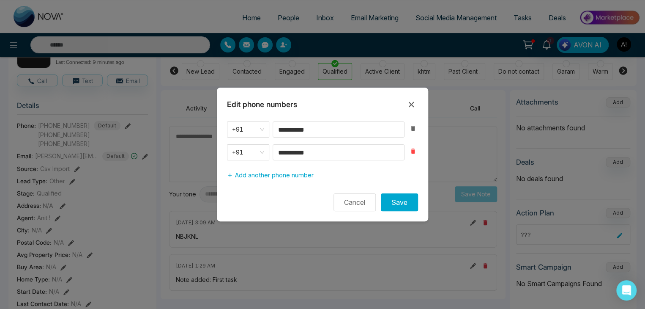
click at [414, 148] on icon "button" at bounding box center [413, 151] width 7 height 7
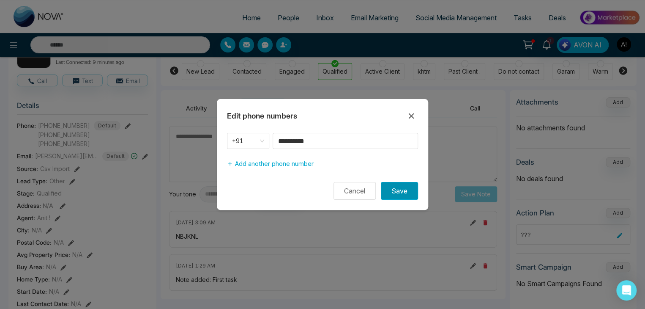
click at [396, 190] on button "Save" at bounding box center [399, 191] width 37 height 18
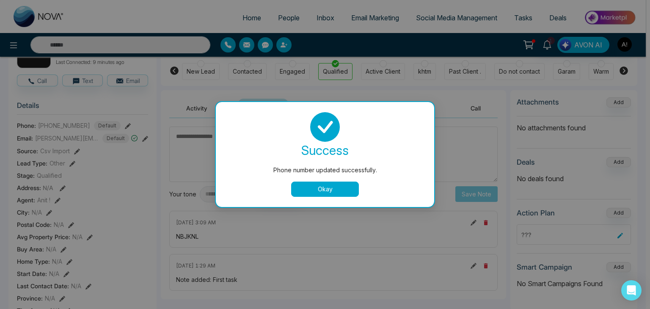
click at [76, 158] on div "Phone number updated successfully. success Phone number updated successfully. O…" at bounding box center [325, 154] width 650 height 309
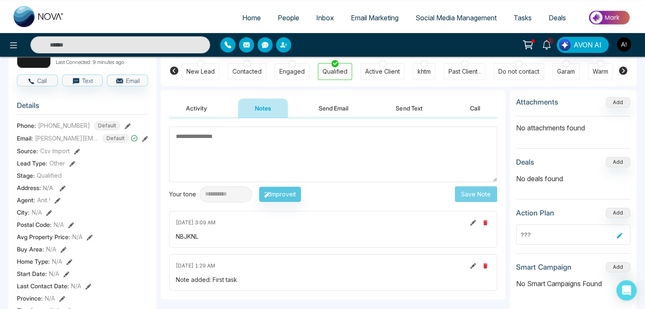
click at [77, 153] on icon at bounding box center [77, 151] width 6 height 6
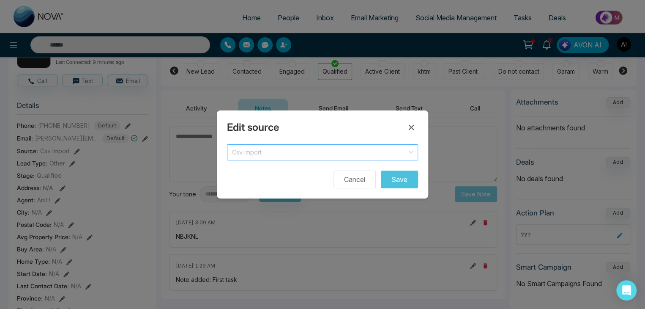
click at [274, 151] on span "Csv Import" at bounding box center [322, 152] width 181 height 12
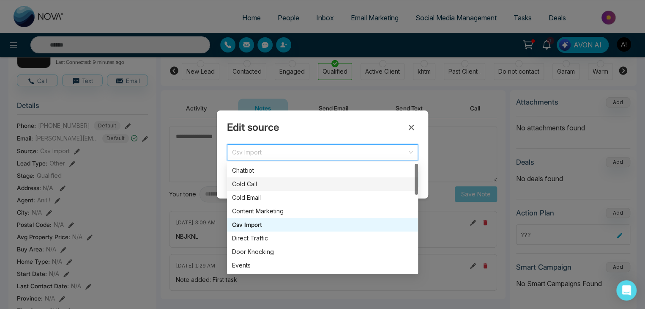
click at [251, 184] on div "Cold Call" at bounding box center [322, 183] width 181 height 9
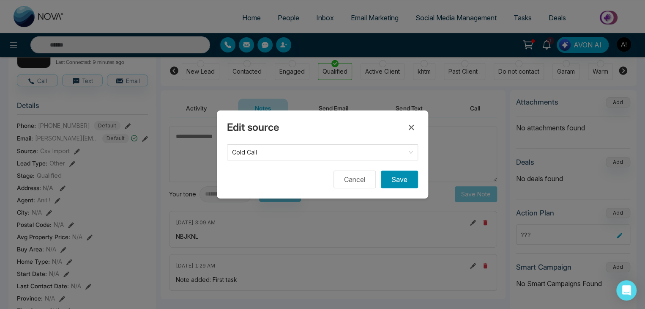
click at [403, 181] on button "Save" at bounding box center [399, 179] width 37 height 18
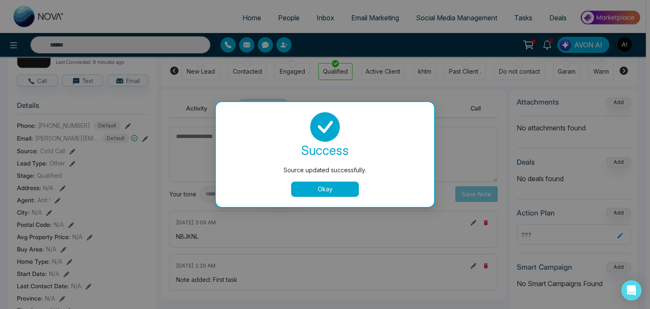
click at [318, 183] on button "Okay" at bounding box center [325, 188] width 68 height 15
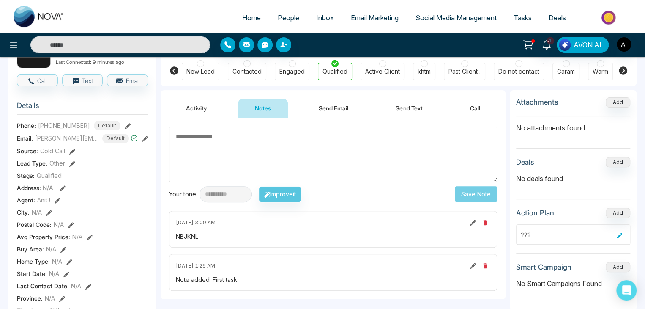
click at [63, 191] on icon at bounding box center [63, 188] width 6 height 6
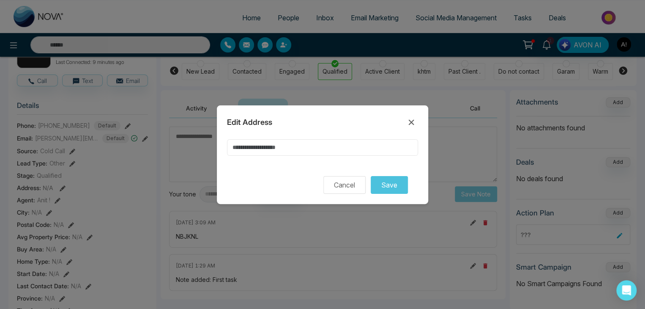
click at [260, 143] on input at bounding box center [322, 147] width 191 height 16
click at [266, 147] on input at bounding box center [322, 147] width 191 height 16
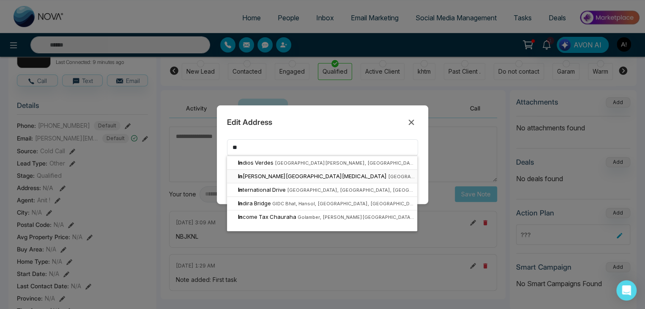
type input "**********"
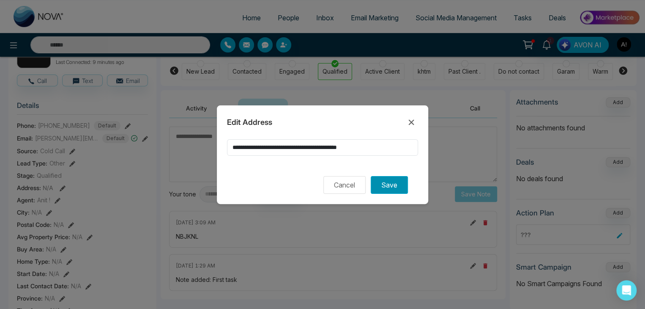
click at [398, 186] on button "Save" at bounding box center [389, 185] width 37 height 18
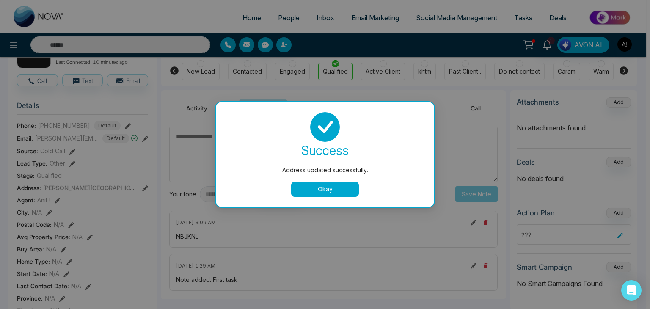
click at [331, 188] on button "Okay" at bounding box center [325, 188] width 68 height 15
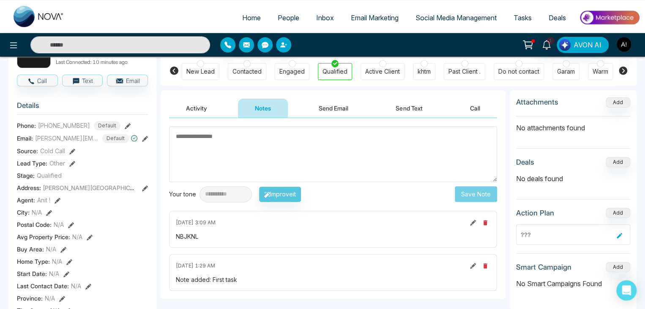
click at [73, 228] on icon at bounding box center [71, 225] width 6 height 6
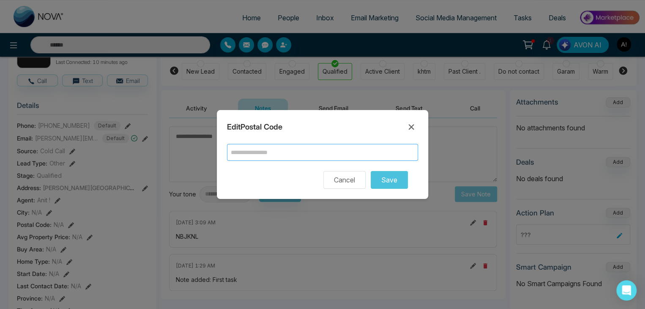
click at [276, 149] on input "text" at bounding box center [322, 152] width 191 height 17
type input "******"
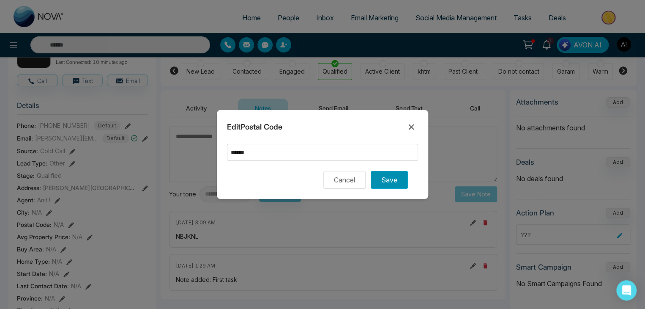
click at [391, 179] on button "Save" at bounding box center [389, 180] width 37 height 18
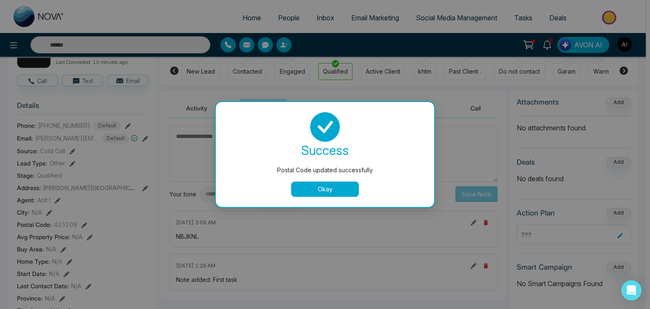
click at [310, 181] on div "success Postal Code updated successfully Okay" at bounding box center [325, 154] width 198 height 85
click at [302, 192] on div "**********" at bounding box center [235, 194] width 132 height 16
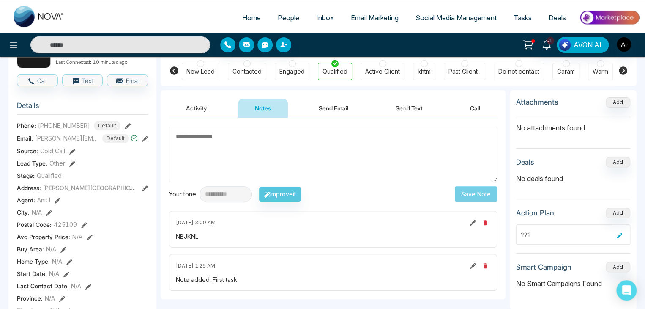
click at [56, 202] on icon at bounding box center [58, 200] width 6 height 6
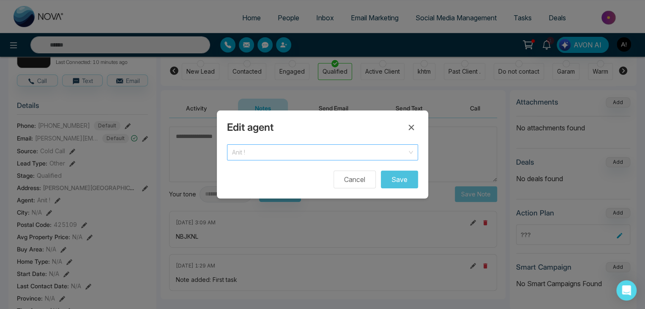
click at [256, 152] on span "Anit !" at bounding box center [322, 152] width 181 height 12
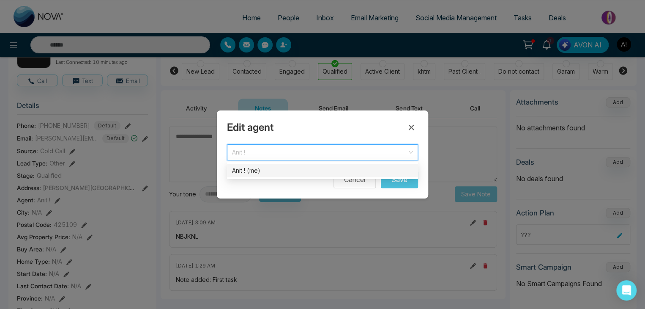
click at [255, 170] on div "Anit ! (me)" at bounding box center [322, 170] width 181 height 9
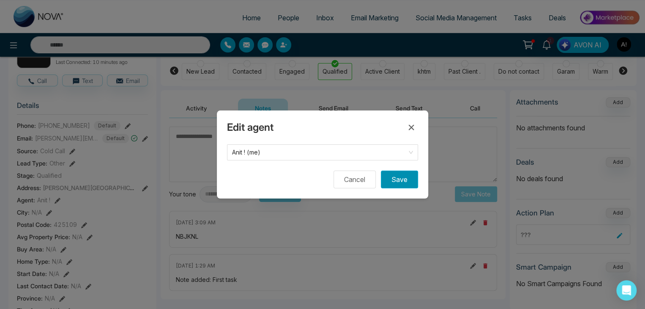
click at [398, 180] on button "Save" at bounding box center [399, 179] width 37 height 18
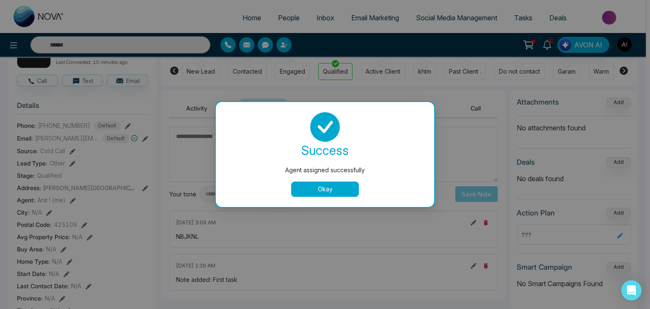
click at [311, 185] on button "Okay" at bounding box center [325, 188] width 68 height 15
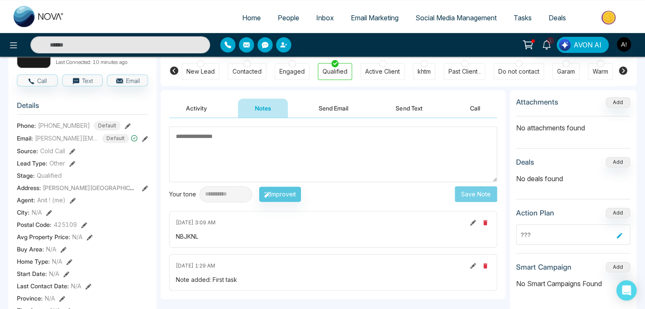
click at [73, 203] on icon at bounding box center [73, 200] width 6 height 6
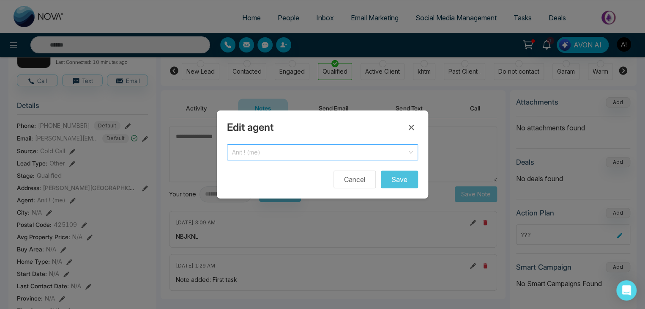
click at [280, 154] on span "Anit ! (me)" at bounding box center [322, 152] width 181 height 12
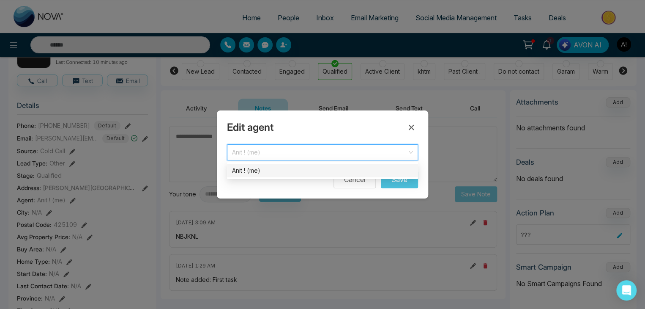
click at [280, 154] on span "Anit ! (me)" at bounding box center [322, 152] width 181 height 12
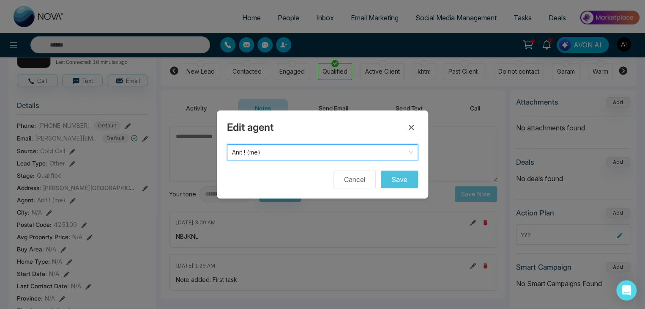
click at [263, 149] on span "Anit ! (me)" at bounding box center [322, 152] width 181 height 12
click at [416, 125] on button at bounding box center [412, 128] width 14 height 14
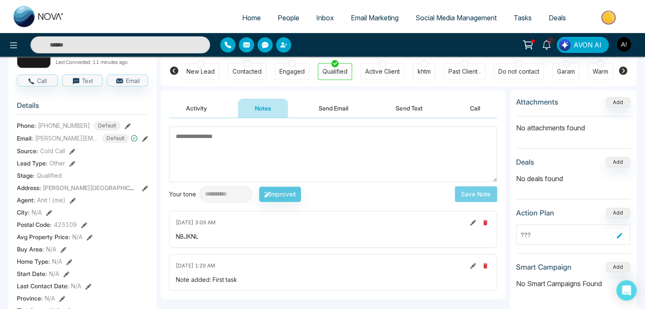
drag, startPoint x: 328, startPoint y: 105, endPoint x: 382, endPoint y: 110, distance: 54.3
click at [328, 105] on button "Send Email" at bounding box center [333, 108] width 63 height 19
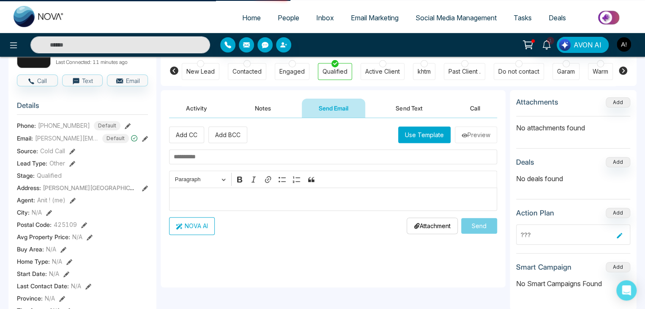
click at [406, 110] on button "Send Text" at bounding box center [409, 108] width 60 height 19
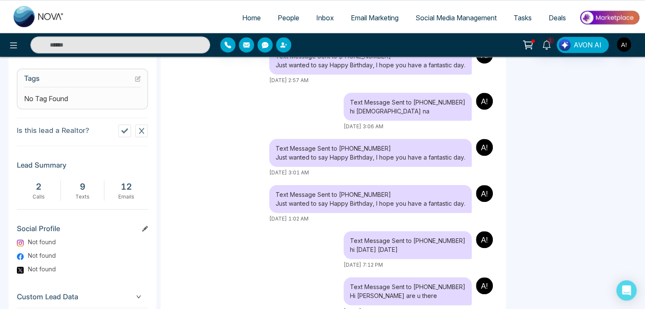
scroll to position [398, 0]
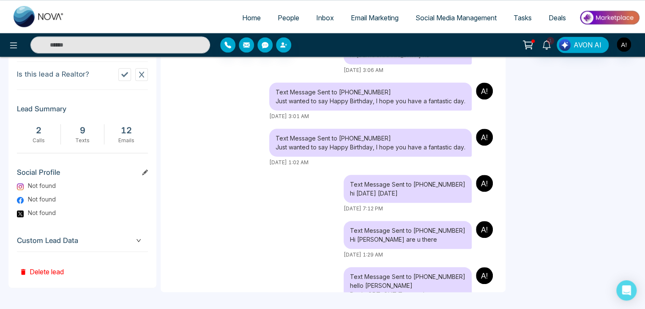
click at [126, 78] on icon at bounding box center [124, 74] width 7 height 7
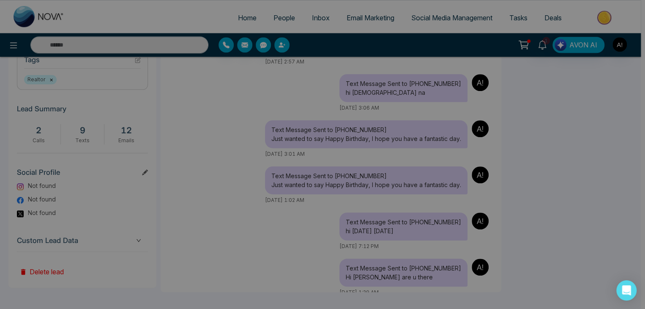
scroll to position [360, 0]
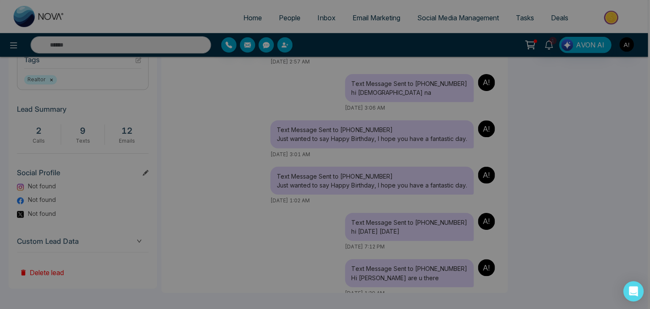
click at [646, 1] on div "Realtor status updated successfully. success Realtor status updated successfull…" at bounding box center [325, 154] width 650 height 309
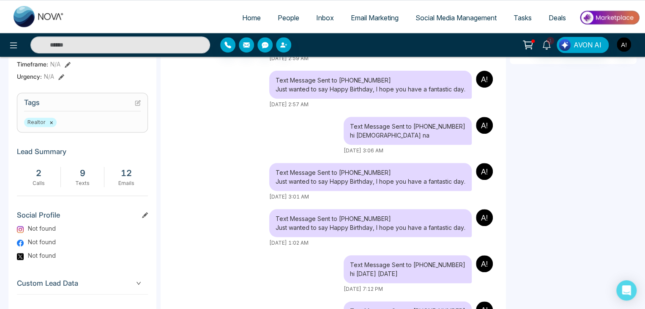
scroll to position [309, 0]
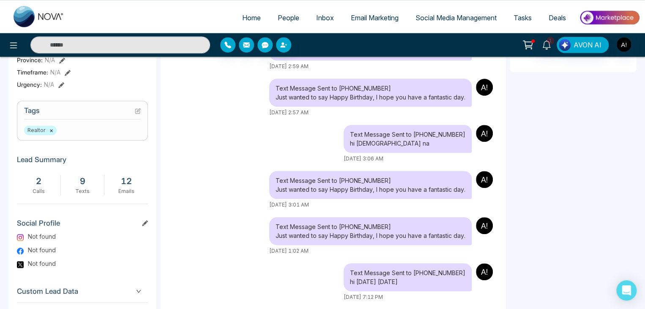
click at [90, 135] on div "Realtor ×" at bounding box center [82, 130] width 117 height 9
click at [64, 110] on section "Tags Realtor ×" at bounding box center [82, 121] width 131 height 40
click at [135, 113] on icon at bounding box center [137, 111] width 5 height 5
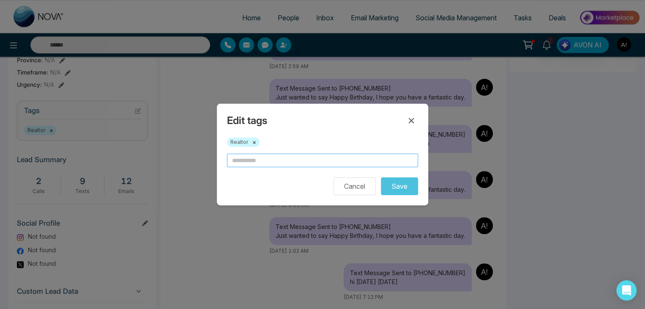
click at [255, 159] on input "text" at bounding box center [322, 161] width 191 height 14
click at [257, 143] on span "Realtor ×" at bounding box center [243, 141] width 33 height 9
click at [246, 163] on input "text" at bounding box center [322, 161] width 191 height 14
type input "****"
click at [400, 186] on button "Save" at bounding box center [399, 186] width 37 height 18
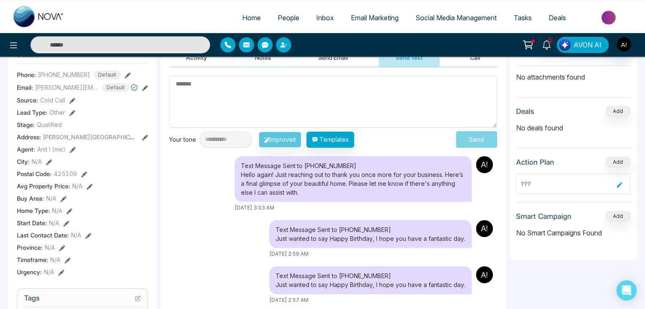
scroll to position [114, 0]
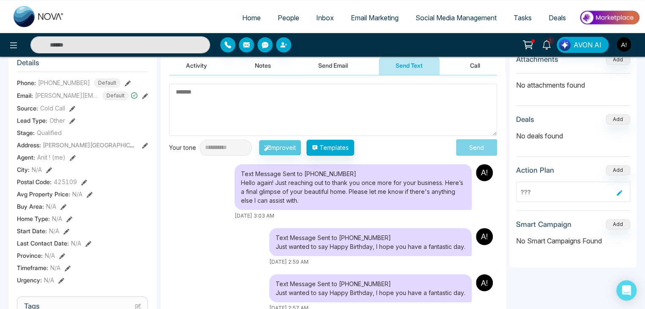
click at [76, 161] on icon at bounding box center [73, 158] width 6 height 6
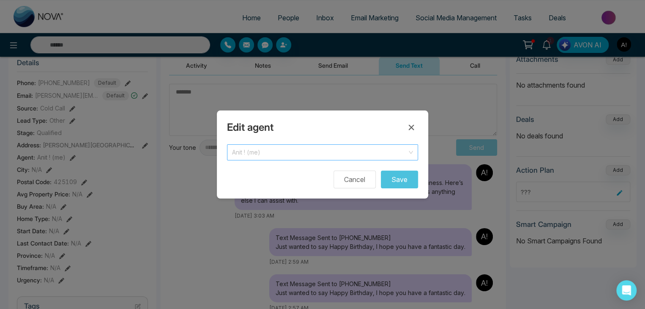
click at [276, 149] on span "Anit ! (me)" at bounding box center [322, 152] width 181 height 12
click at [410, 127] on icon at bounding box center [411, 127] width 10 height 10
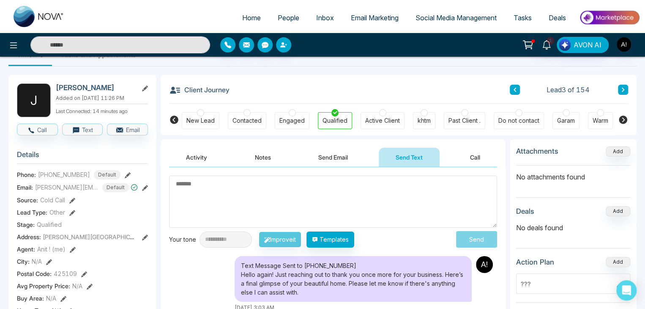
scroll to position [0, 0]
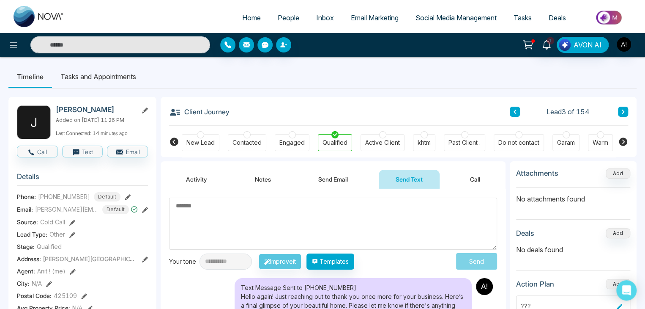
click at [80, 74] on li "Tasks and Appointments" at bounding box center [98, 76] width 93 height 23
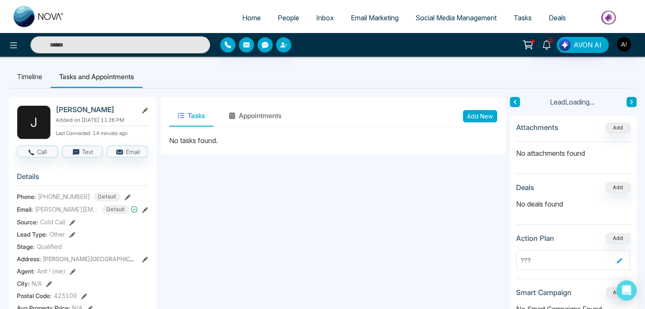
click at [197, 115] on button "Tasks" at bounding box center [191, 115] width 44 height 21
click at [478, 118] on button "Add New" at bounding box center [480, 116] width 34 height 12
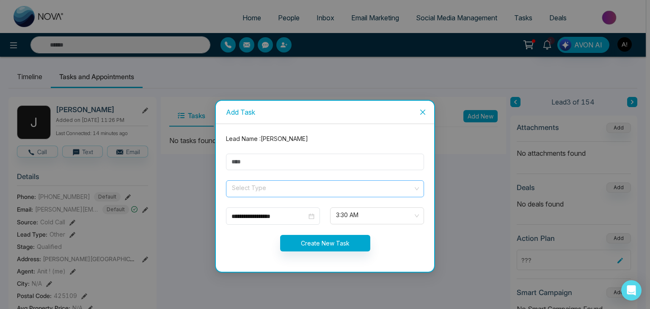
click at [272, 191] on input "search" at bounding box center [322, 187] width 182 height 13
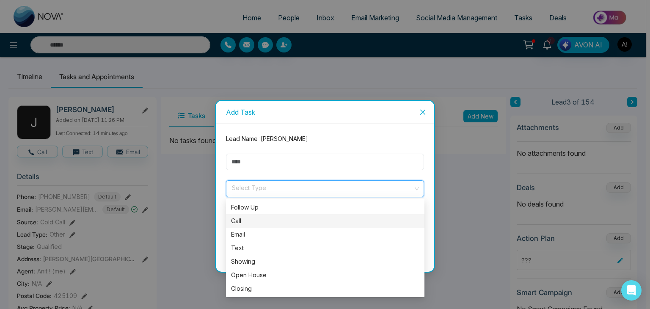
click at [240, 220] on div "Call" at bounding box center [325, 220] width 188 height 9
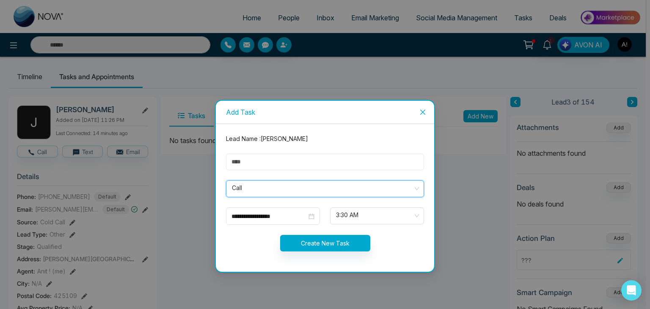
click at [244, 164] on input "text" at bounding box center [325, 162] width 198 height 16
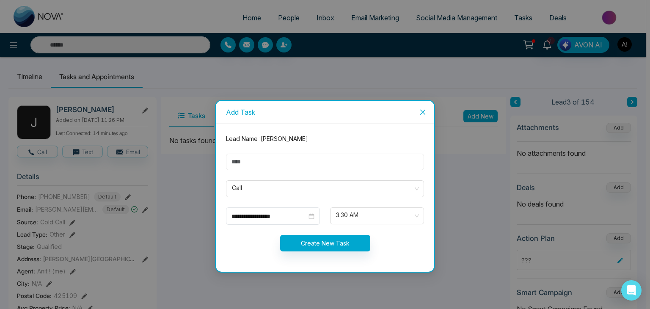
type input "**********"
click at [404, 213] on span "3:30 AM" at bounding box center [377, 215] width 82 height 14
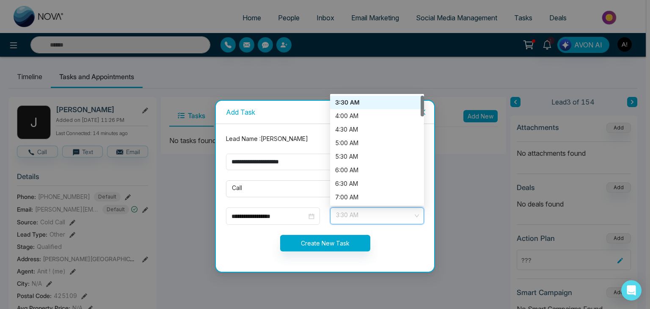
click at [348, 102] on div "3:30 AM" at bounding box center [377, 102] width 84 height 9
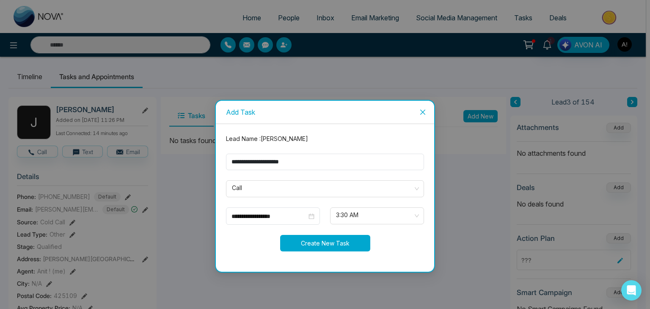
click at [315, 242] on button "Create New Task" at bounding box center [325, 243] width 90 height 16
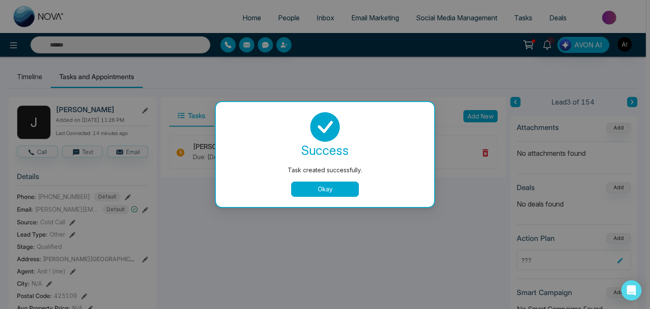
click at [314, 184] on button "Okay" at bounding box center [325, 188] width 68 height 15
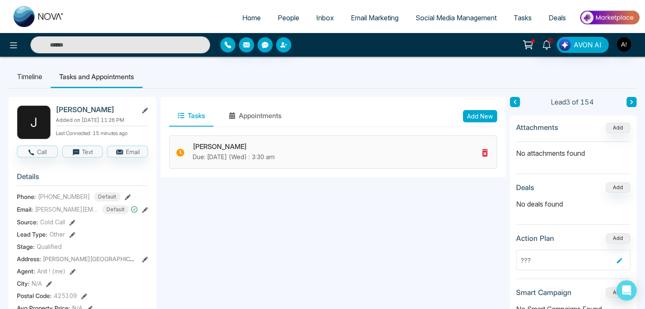
click at [485, 154] on icon at bounding box center [485, 153] width 10 height 10
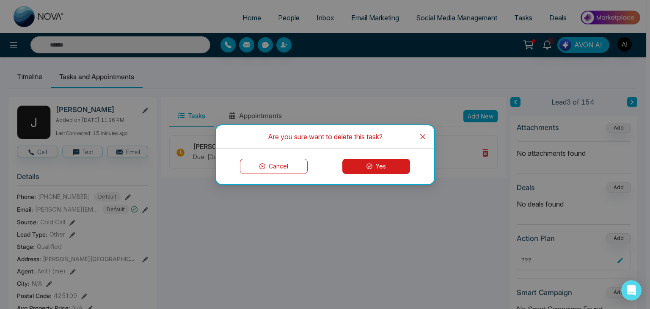
click at [391, 165] on button "Yes" at bounding box center [376, 166] width 68 height 15
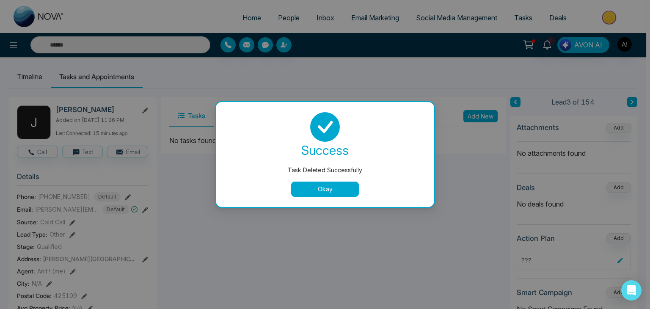
click at [341, 191] on button "Okay" at bounding box center [325, 188] width 68 height 15
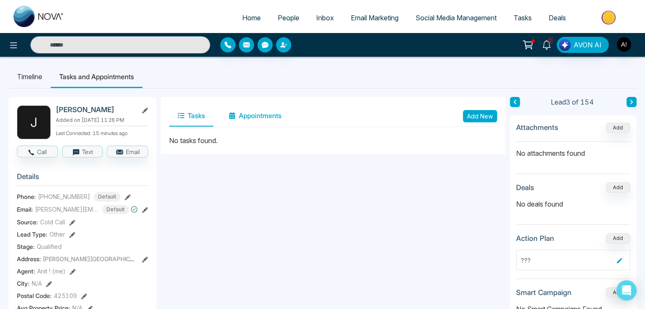
click at [254, 113] on button "Appointments" at bounding box center [255, 115] width 70 height 21
click at [486, 113] on button "Add New" at bounding box center [480, 116] width 34 height 12
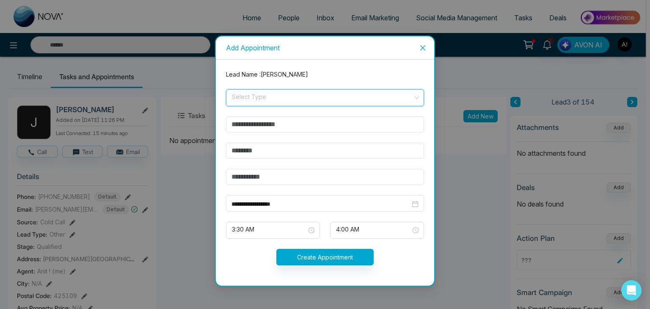
click at [261, 96] on input "search" at bounding box center [322, 96] width 182 height 13
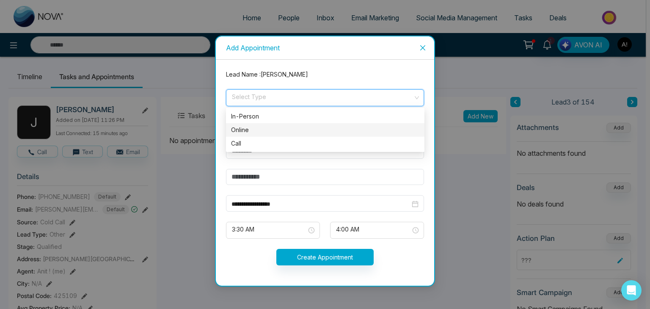
click at [252, 127] on div "Online" at bounding box center [325, 129] width 188 height 9
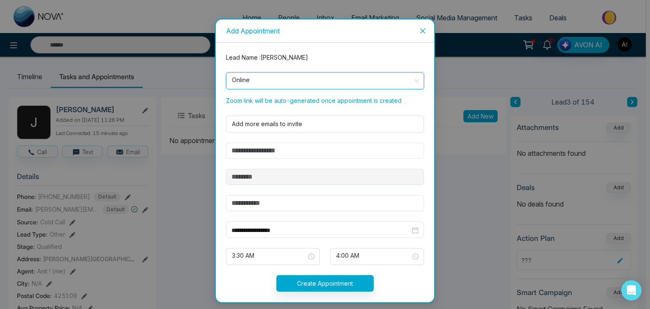
click at [255, 148] on input "text" at bounding box center [325, 151] width 198 height 16
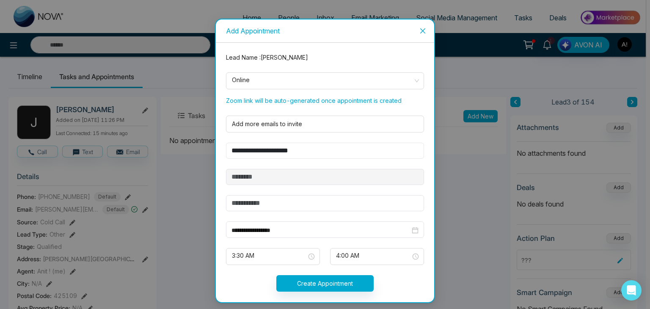
click at [339, 145] on input "**********" at bounding box center [325, 151] width 198 height 16
click at [330, 151] on input "**********" at bounding box center [325, 151] width 198 height 16
type input "*"
click at [296, 126] on div at bounding box center [323, 124] width 189 height 10
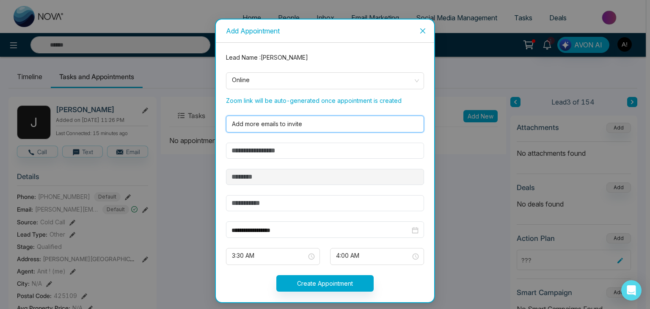
click at [310, 122] on div at bounding box center [323, 124] width 189 height 10
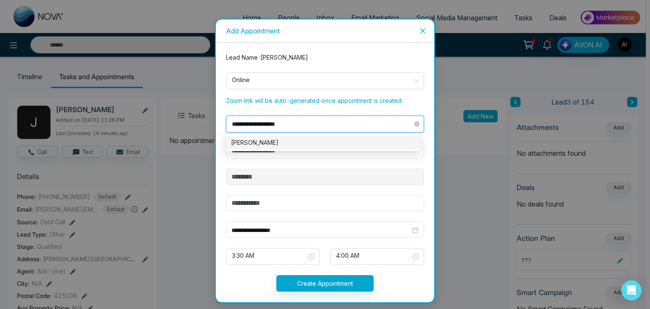
type input "**********"
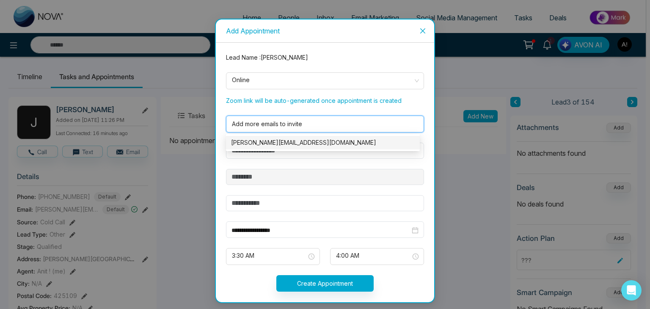
click at [310, 123] on div at bounding box center [323, 124] width 189 height 10
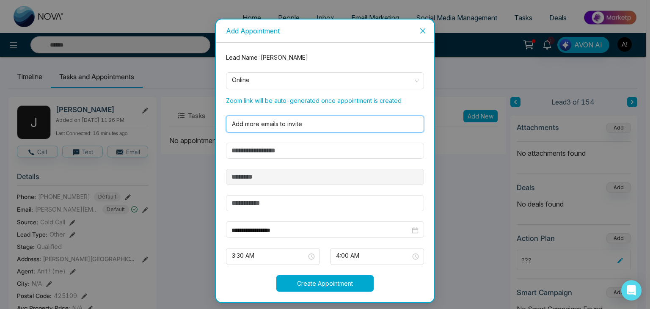
click at [311, 284] on button "Create Appointment" at bounding box center [324, 283] width 97 height 16
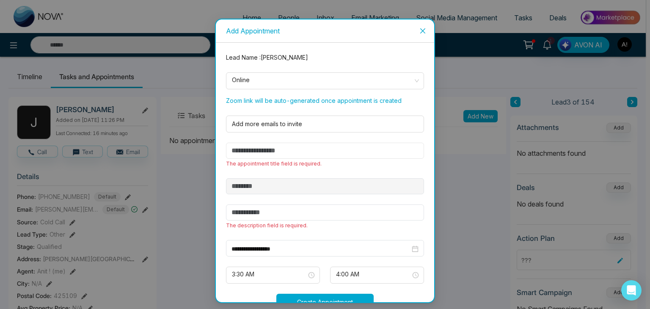
click at [252, 148] on input "text" at bounding box center [325, 151] width 198 height 16
type input "**********"
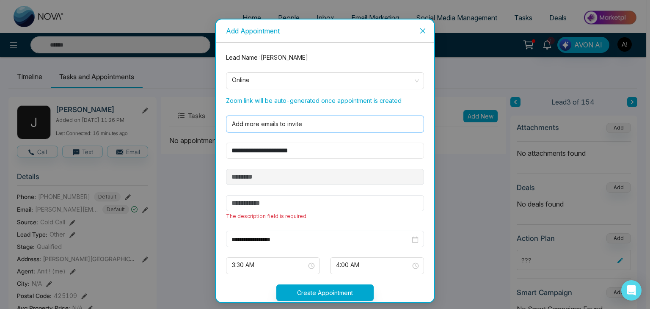
click at [270, 126] on div at bounding box center [323, 124] width 189 height 10
click at [270, 125] on div at bounding box center [323, 124] width 189 height 10
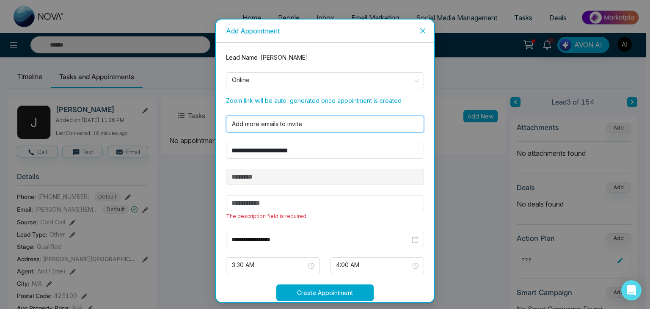
click at [312, 292] on button "Create Appointment" at bounding box center [324, 292] width 97 height 16
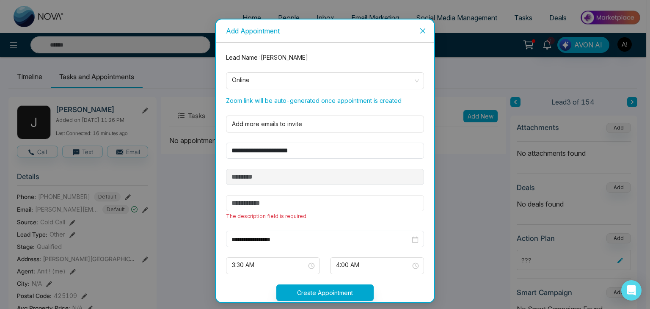
click at [271, 200] on input "text" at bounding box center [325, 203] width 198 height 16
type input "******"
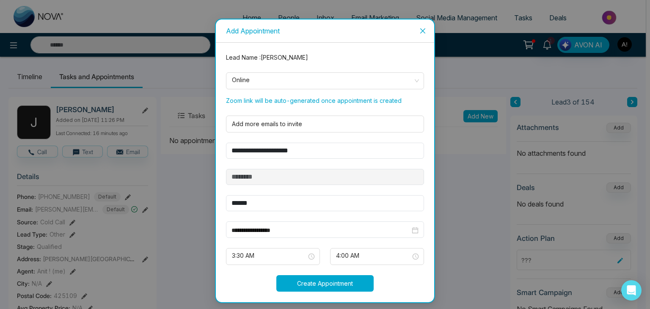
click at [305, 280] on button "Create Appointment" at bounding box center [324, 283] width 97 height 16
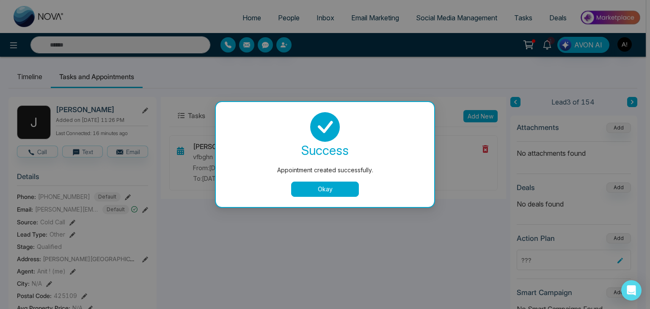
click at [310, 192] on button "Okay" at bounding box center [325, 188] width 68 height 15
